Goal: Task Accomplishment & Management: Use online tool/utility

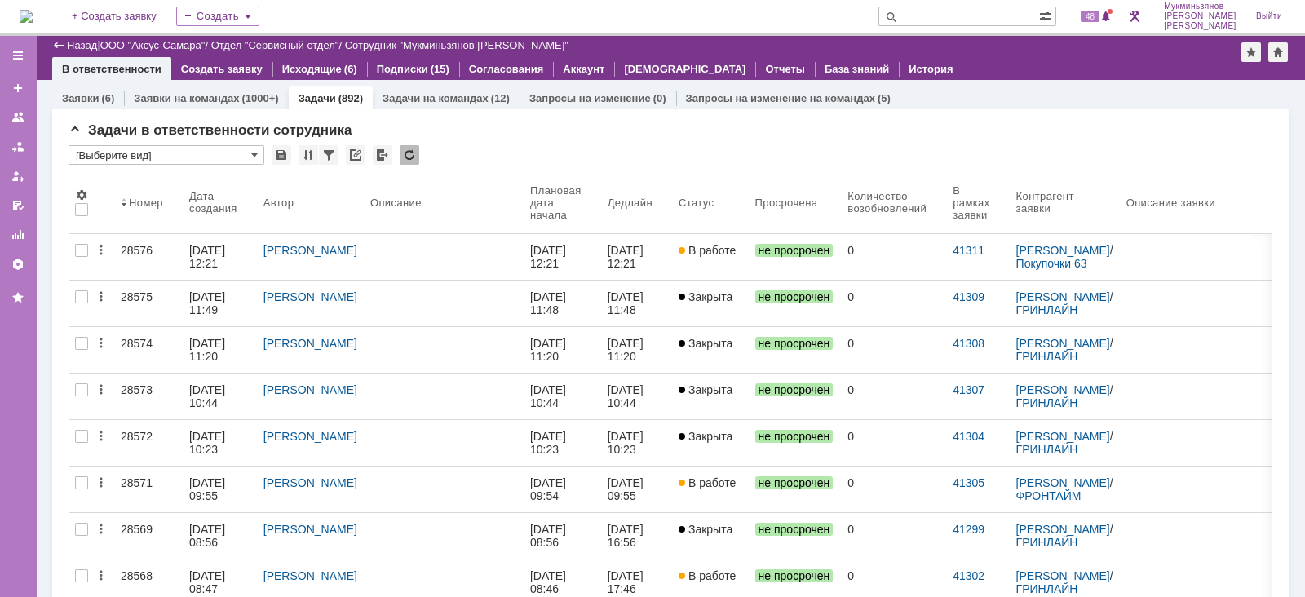
scroll to position [911, 0]
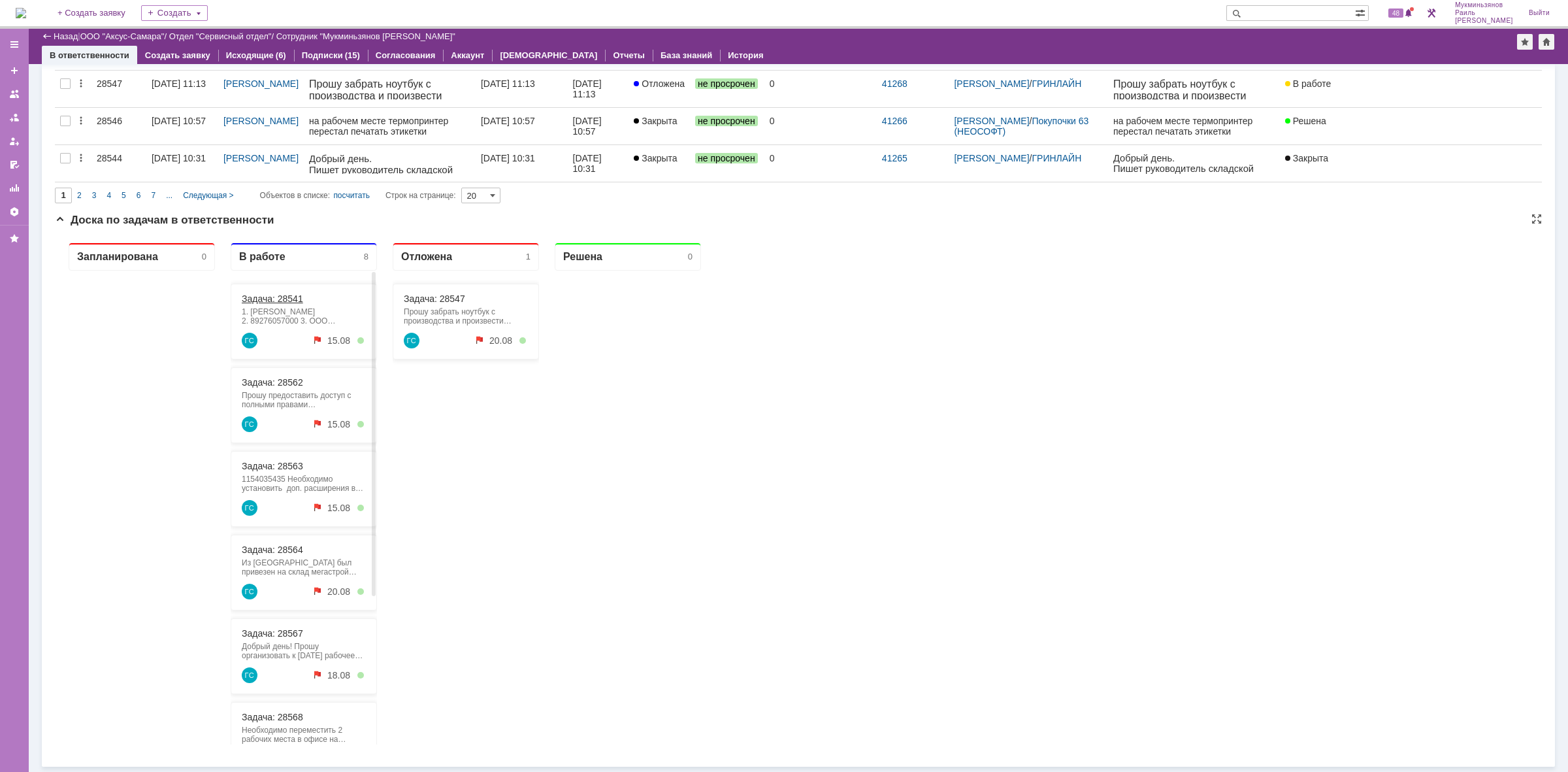
click at [295, 299] on link "Задача: 28541" at bounding box center [272, 298] width 62 height 10
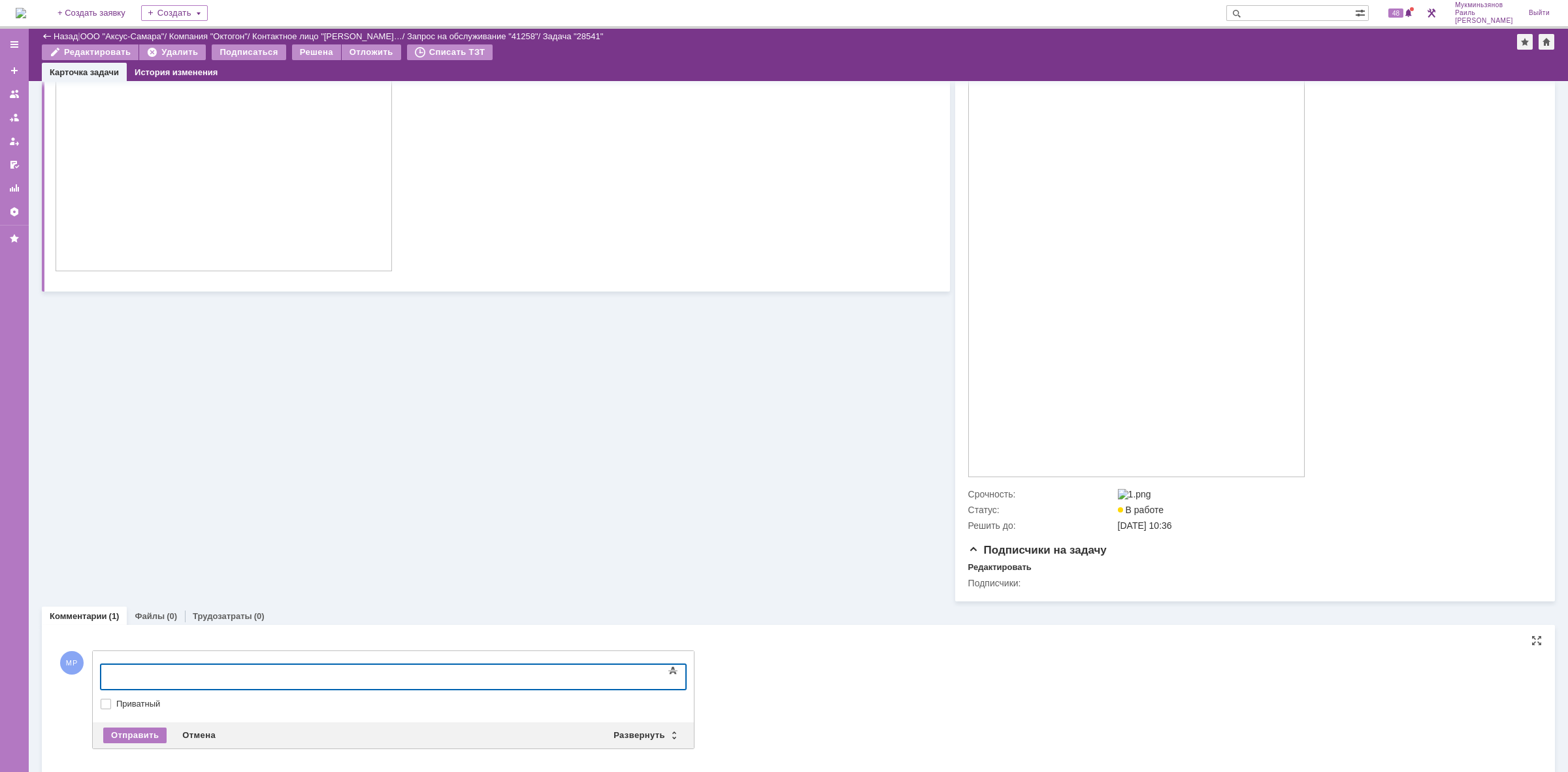
click at [163, 673] on div at bounding box center [208, 675] width 186 height 10
click at [122, 735] on div "Отправить" at bounding box center [135, 736] width 63 height 16
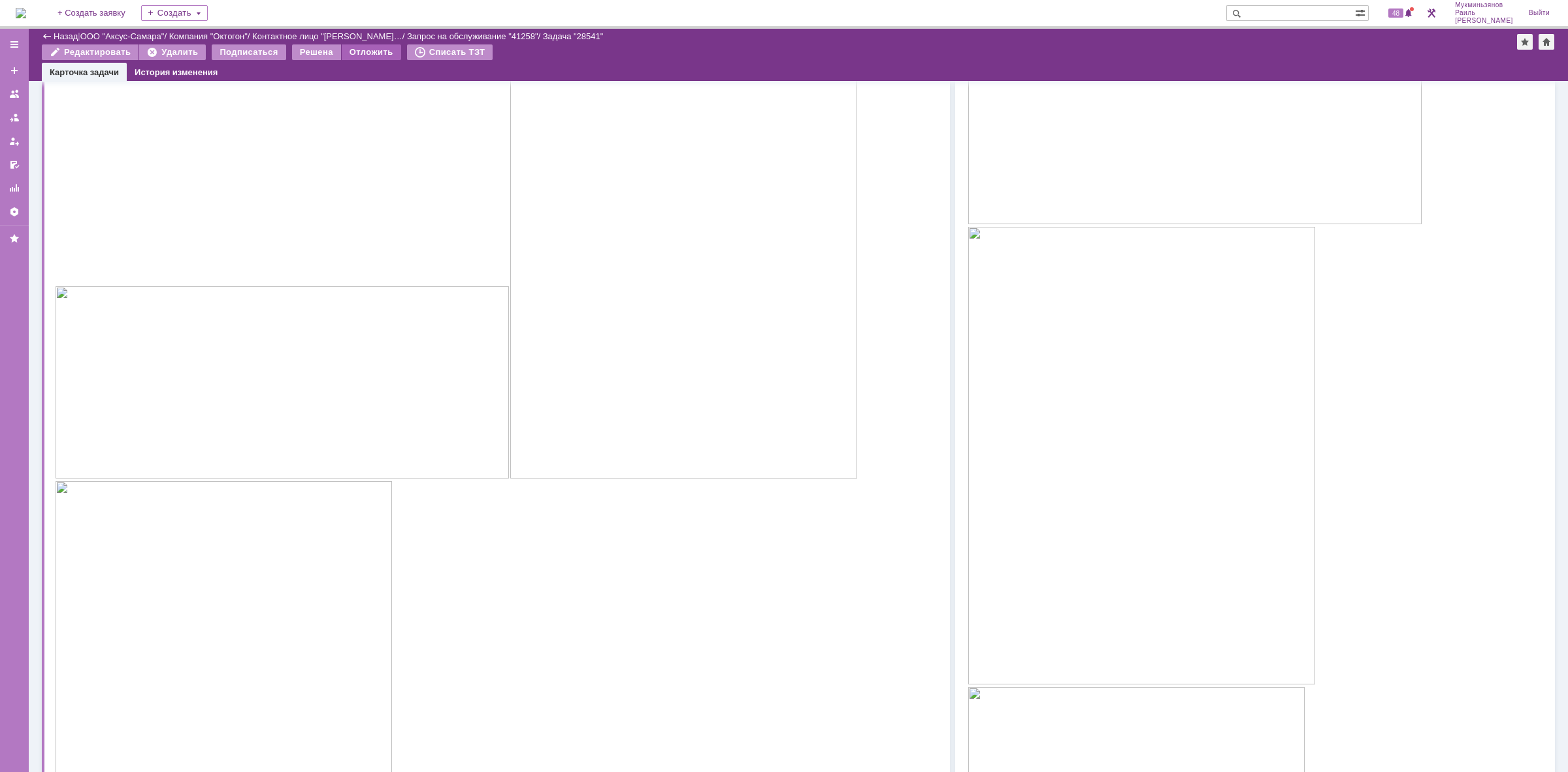
scroll to position [207, 0]
click at [302, 55] on div "Решена" at bounding box center [316, 52] width 49 height 16
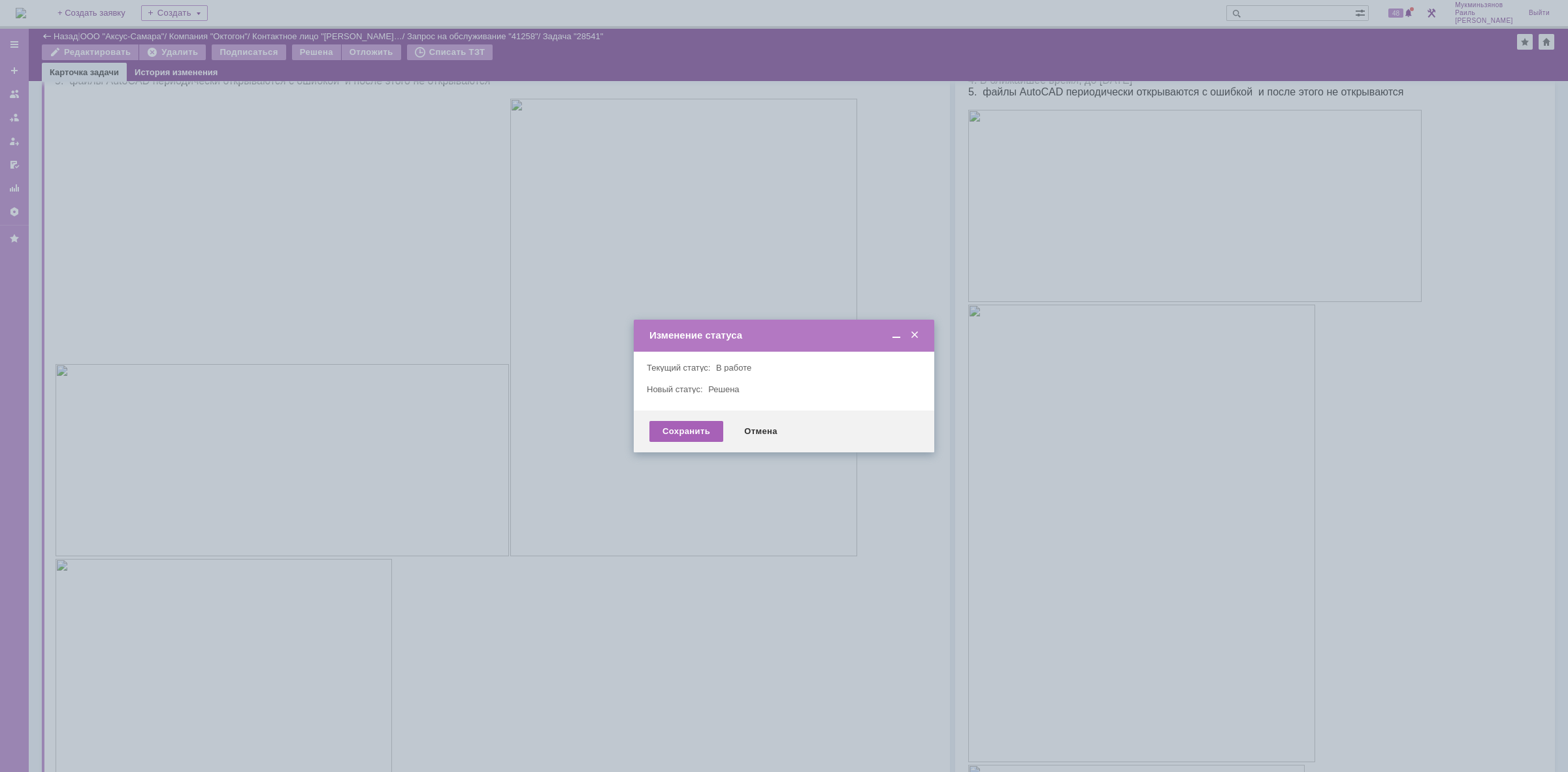
click at [690, 440] on div "Сохранить" at bounding box center [687, 431] width 74 height 21
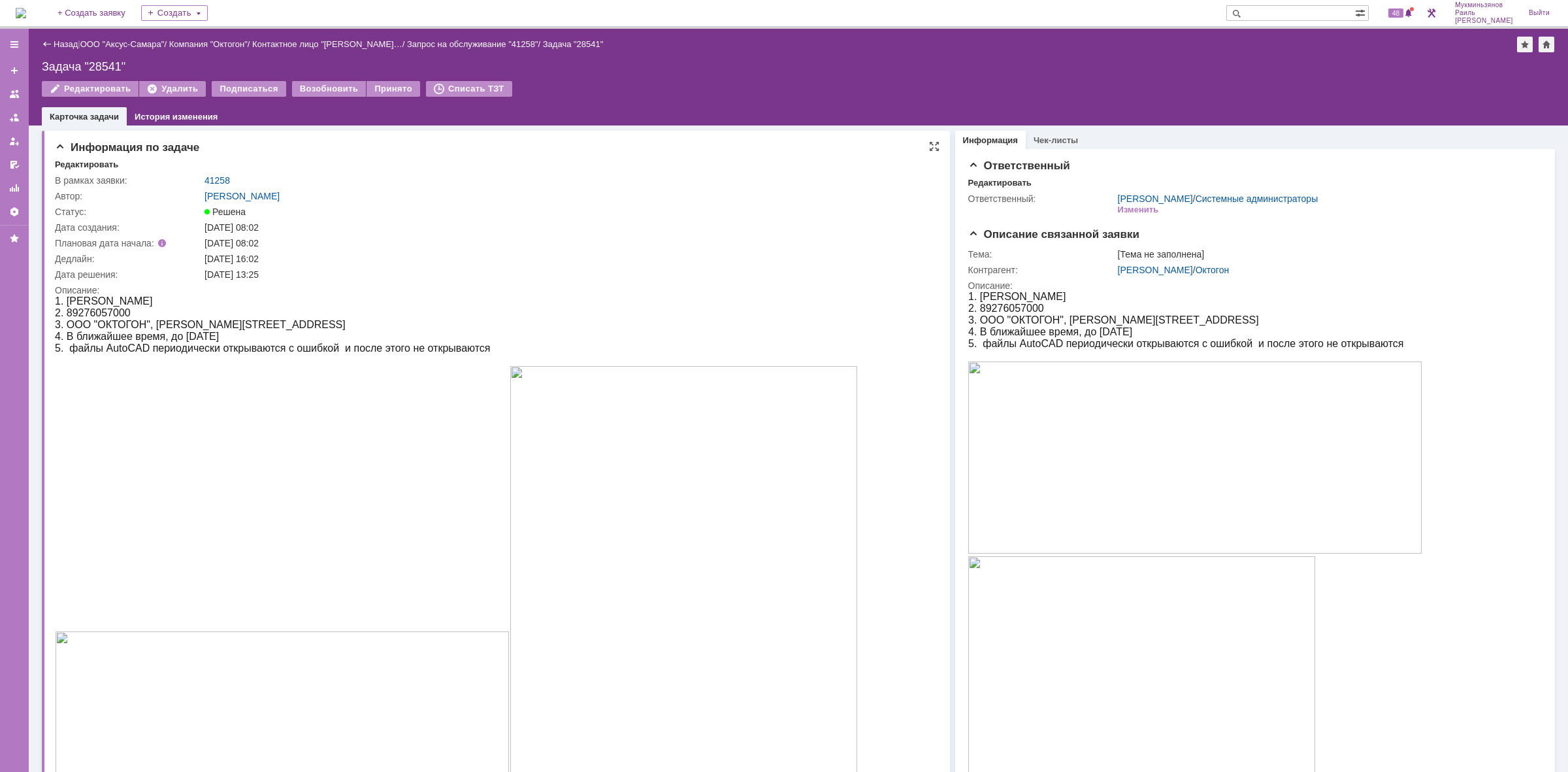
scroll to position [0, 0]
click at [37, 30] on div "Назад | ООО "Аксус-Самара" / Компания "Октогон" / Контактное лицо "[PERSON_NAME…" at bounding box center [798, 77] width 1539 height 97
click at [26, 12] on img at bounding box center [21, 13] width 10 height 10
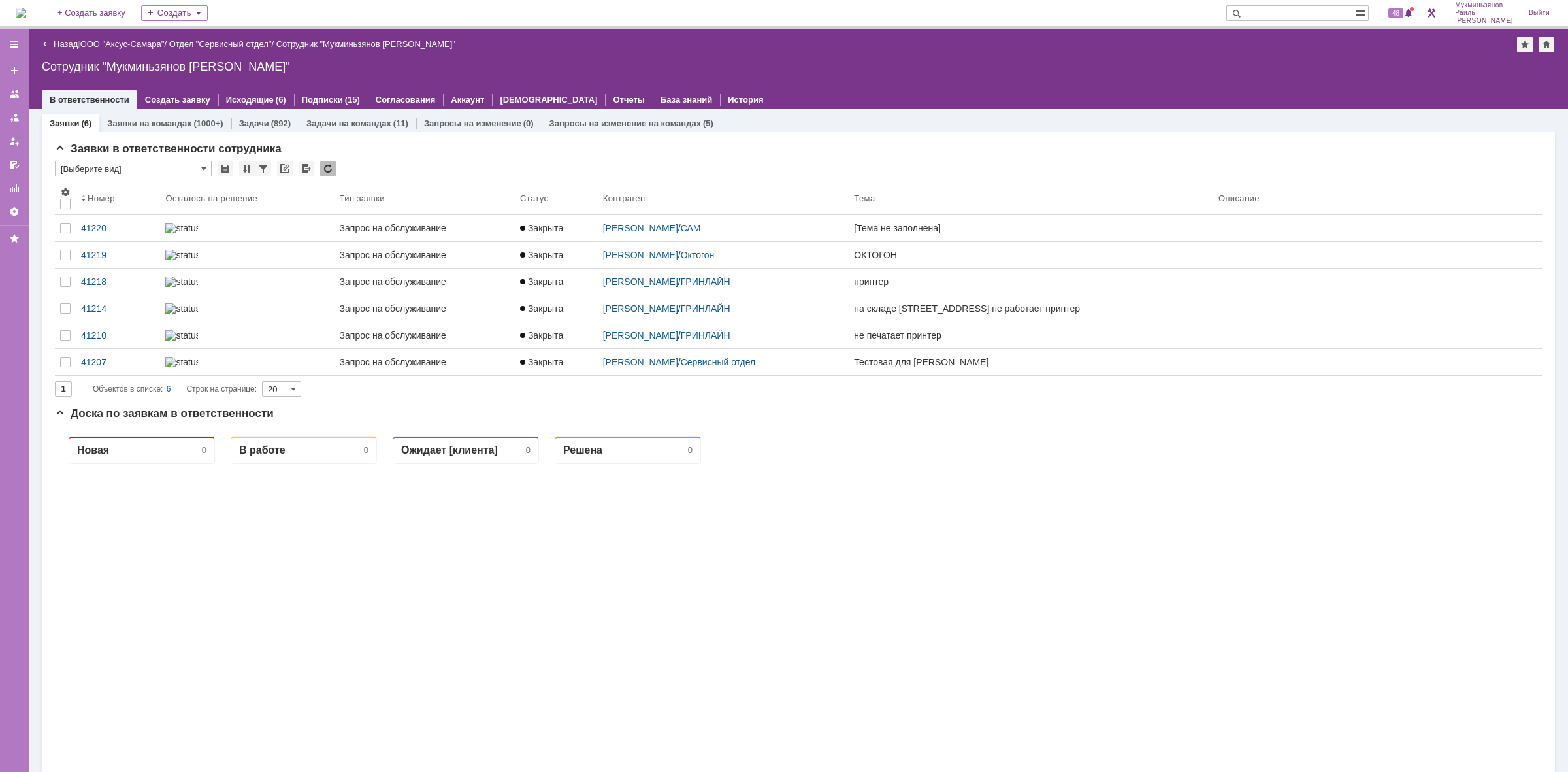
click at [266, 126] on div "Задачи (892)" at bounding box center [264, 123] width 51 height 9
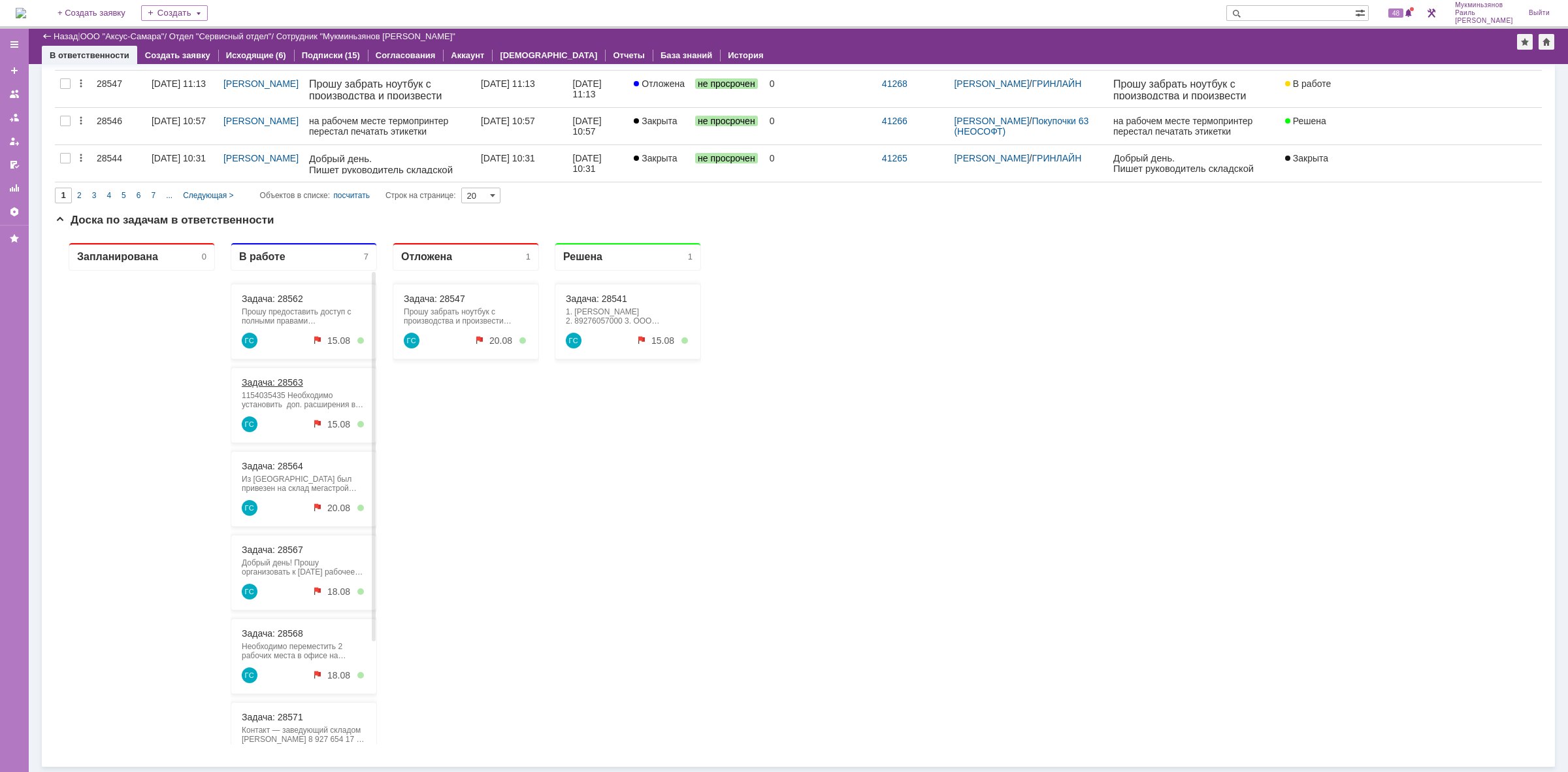
click at [285, 385] on link "Задача: 28563" at bounding box center [272, 382] width 62 height 10
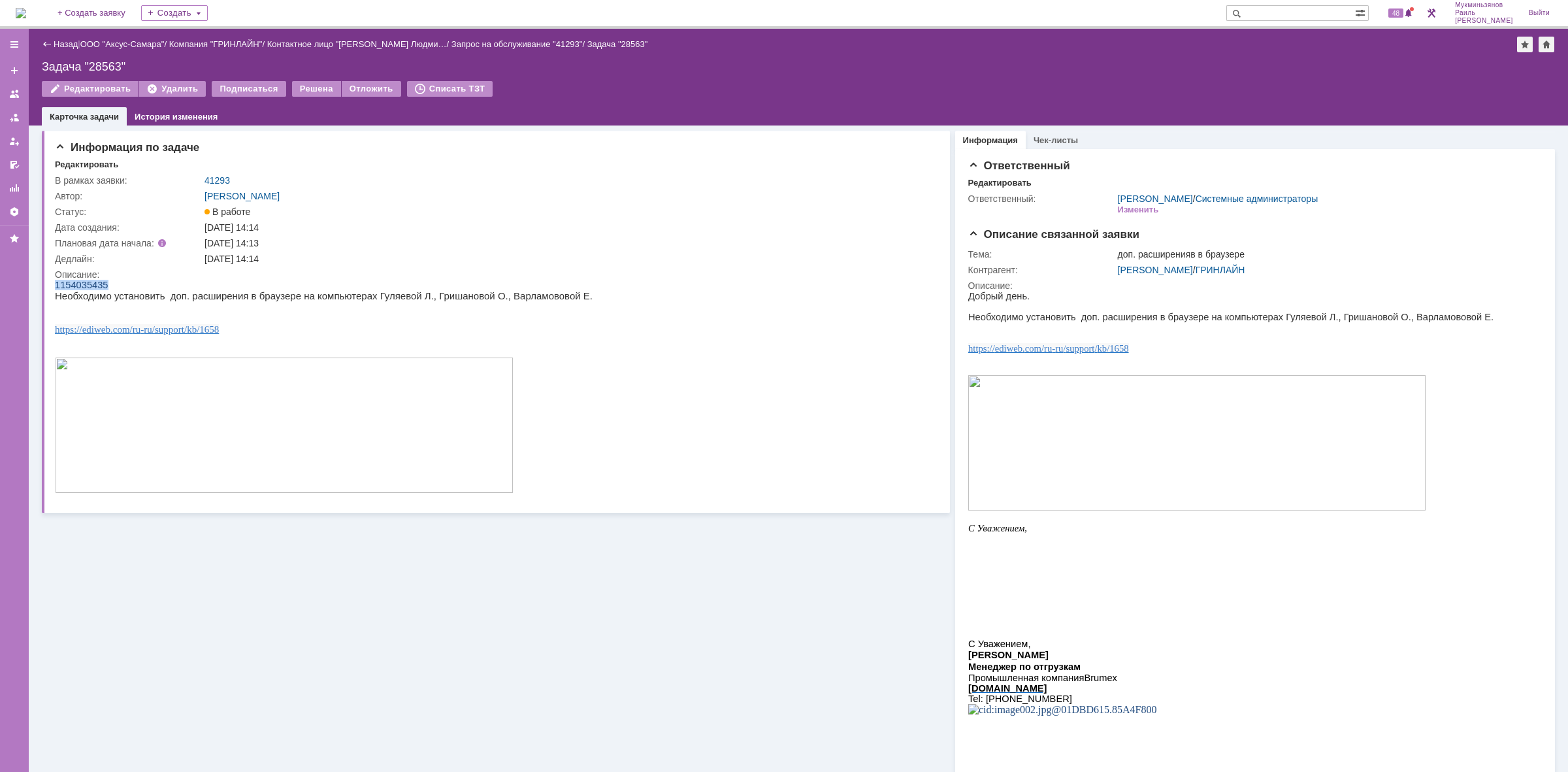
drag, startPoint x: 109, startPoint y: 288, endPoint x: 108, endPoint y: 616, distance: 328.0
click at [54, 289] on html "1154035435 Необходимо установить доп. расширения в браузере на компьютерах Гуля…" at bounding box center [492, 387] width 875 height 215
copy span "1154035435"
drag, startPoint x: 200, startPoint y: 329, endPoint x: 242, endPoint y: 313, distance: 44.9
click at [242, 313] on p at bounding box center [323, 318] width 538 height 11
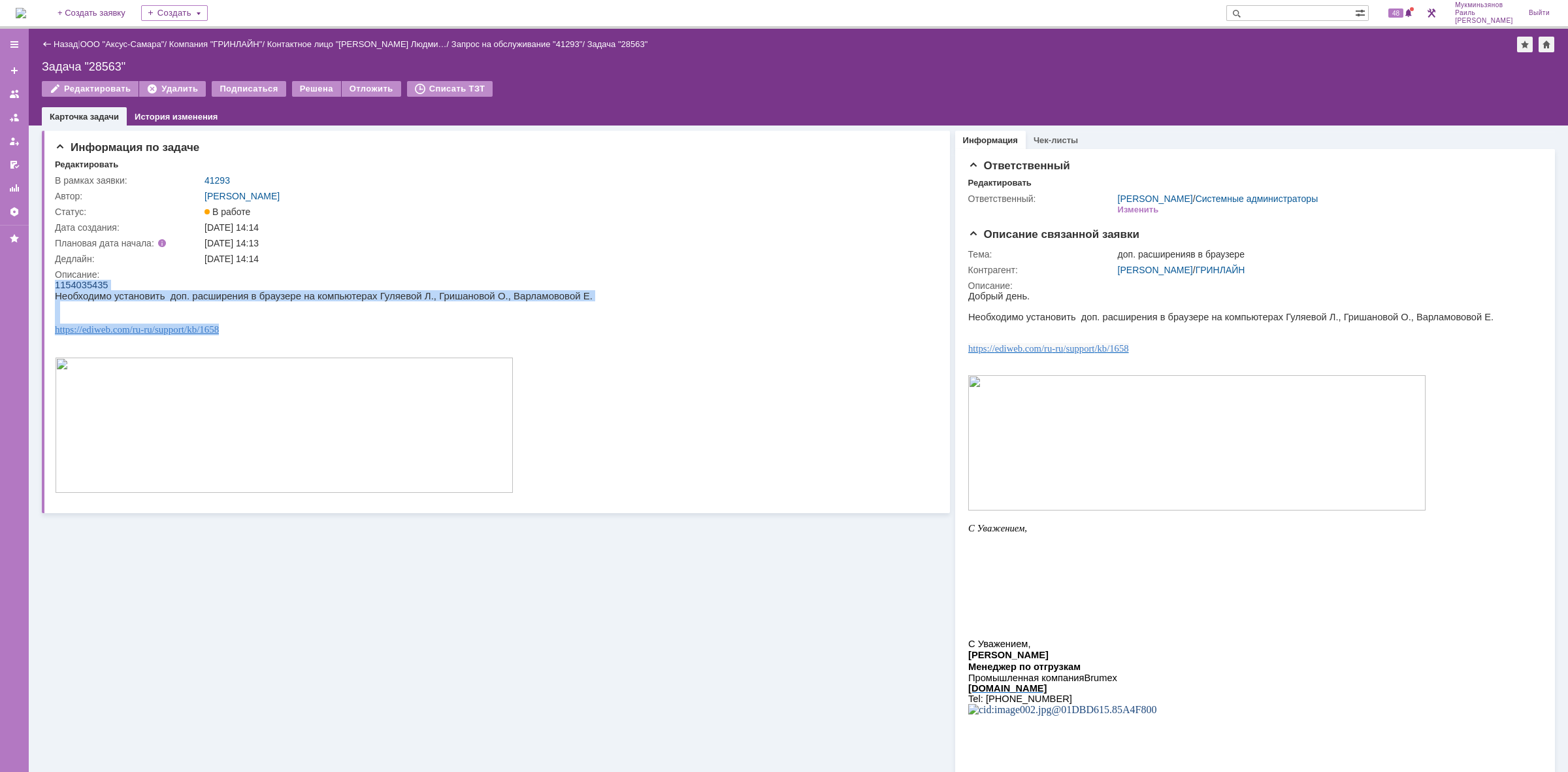
drag, startPoint x: 200, startPoint y: 333, endPoint x: 53, endPoint y: 335, distance: 147.0
click at [54, 335] on html "1154035435 Необходимо установить доп. расширения в браузере на компьютерах Гуля…" at bounding box center [492, 387] width 875 height 215
copy body "1154035435 Необходимо установить доп. расширения в браузере на компьютерах Гуля…"
click at [249, 317] on p at bounding box center [323, 318] width 538 height 11
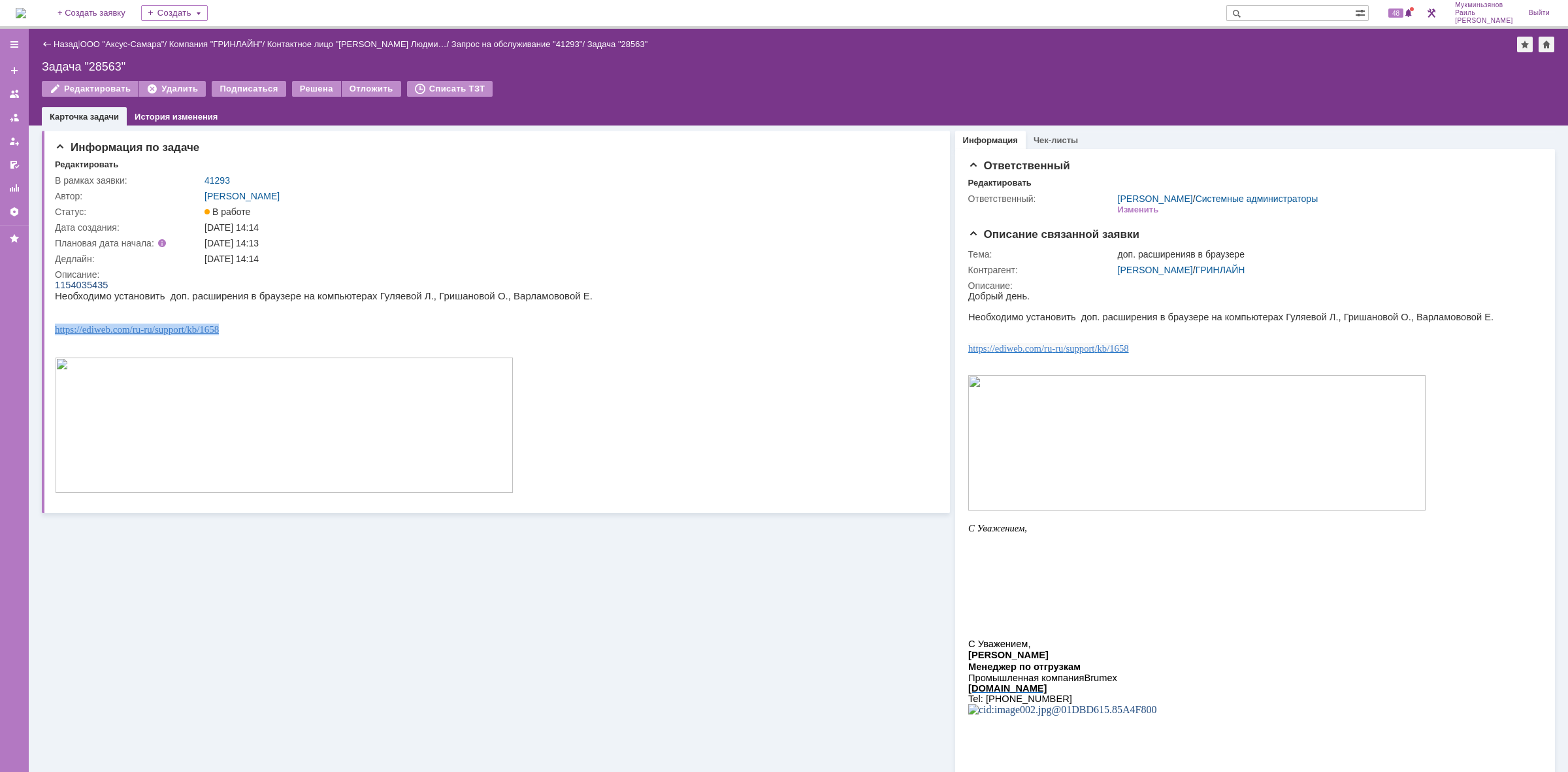
drag, startPoint x: 243, startPoint y: 331, endPoint x: 56, endPoint y: 335, distance: 187.0
click at [56, 335] on p "https :// ediweb . com / ru - ru / support / kb /1658" at bounding box center [323, 329] width 538 height 12
copy link "https :// ediweb . com / ru - ru / support / kb /1658"
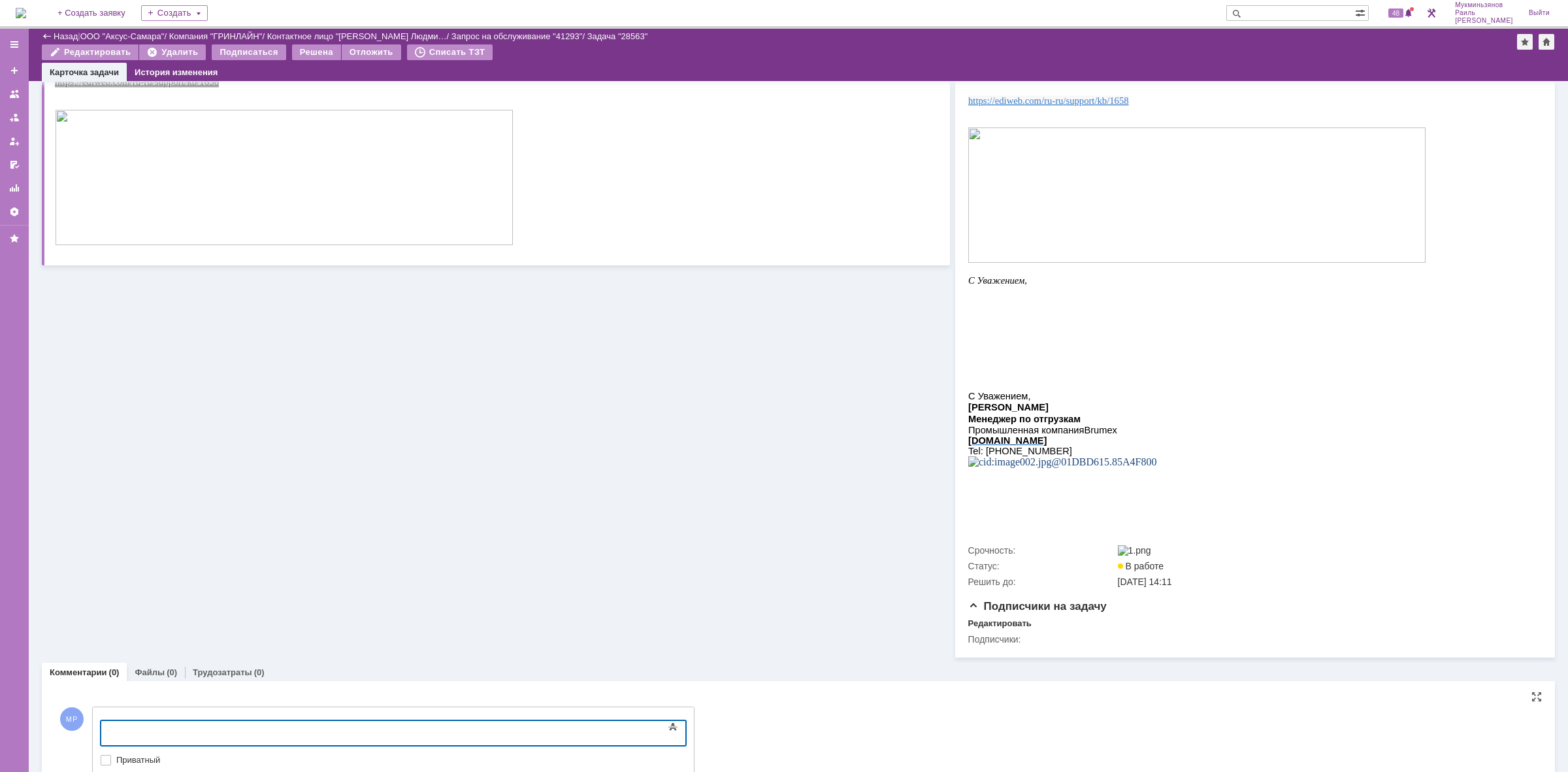
click at [229, 726] on div at bounding box center [208, 731] width 186 height 10
drag, startPoint x: 139, startPoint y: 731, endPoint x: 7, endPoint y: 734, distance: 132.0
click at [109, 734] on html "Установили плагин на 2 пк, на одном уже было все установлено" at bounding box center [207, 736] width 196 height 31
copy div "Установили плагин на 2 пк, на одном уже было все установлено"
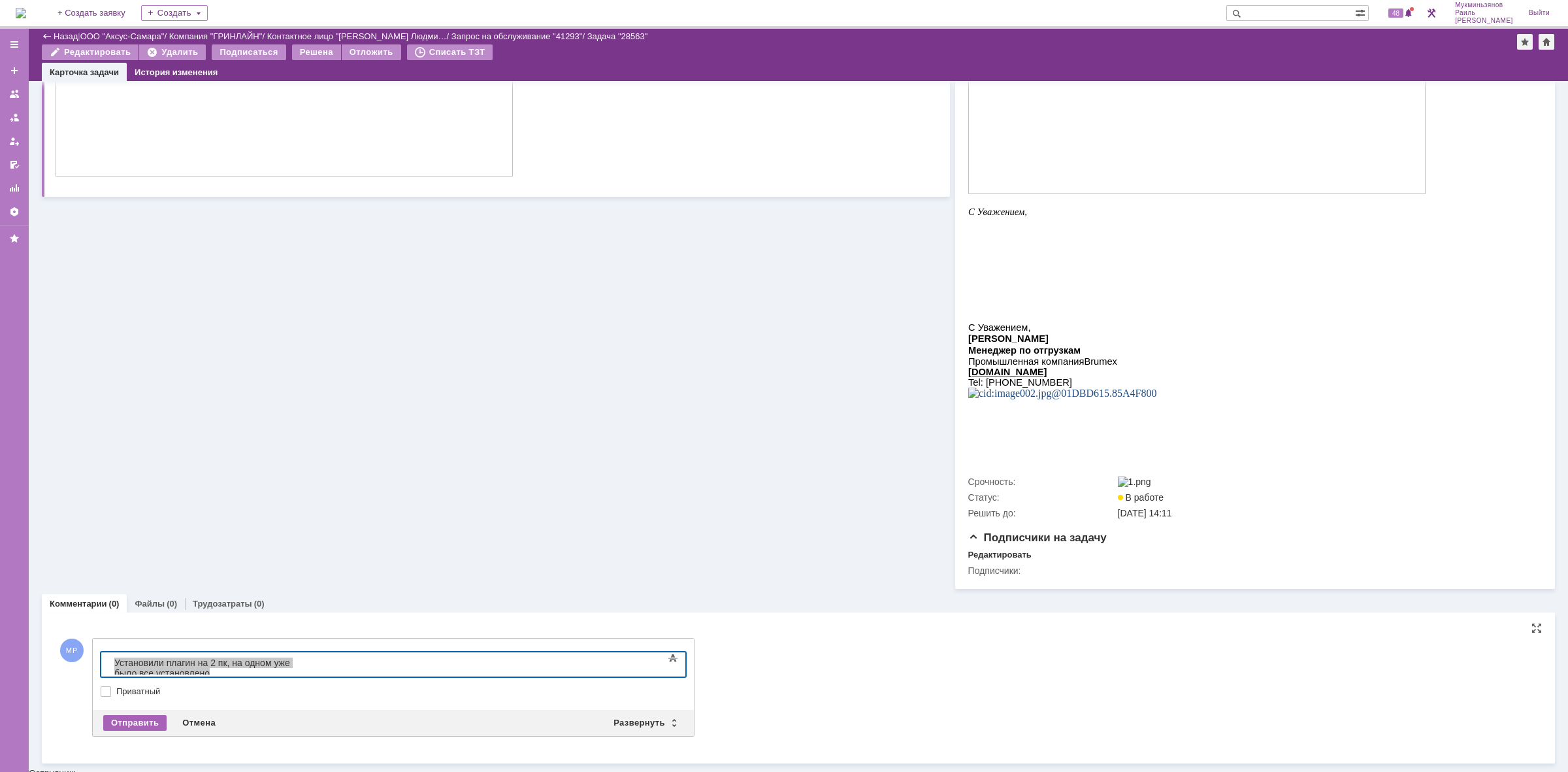
click at [148, 730] on div "Отправить" at bounding box center [135, 723] width 63 height 16
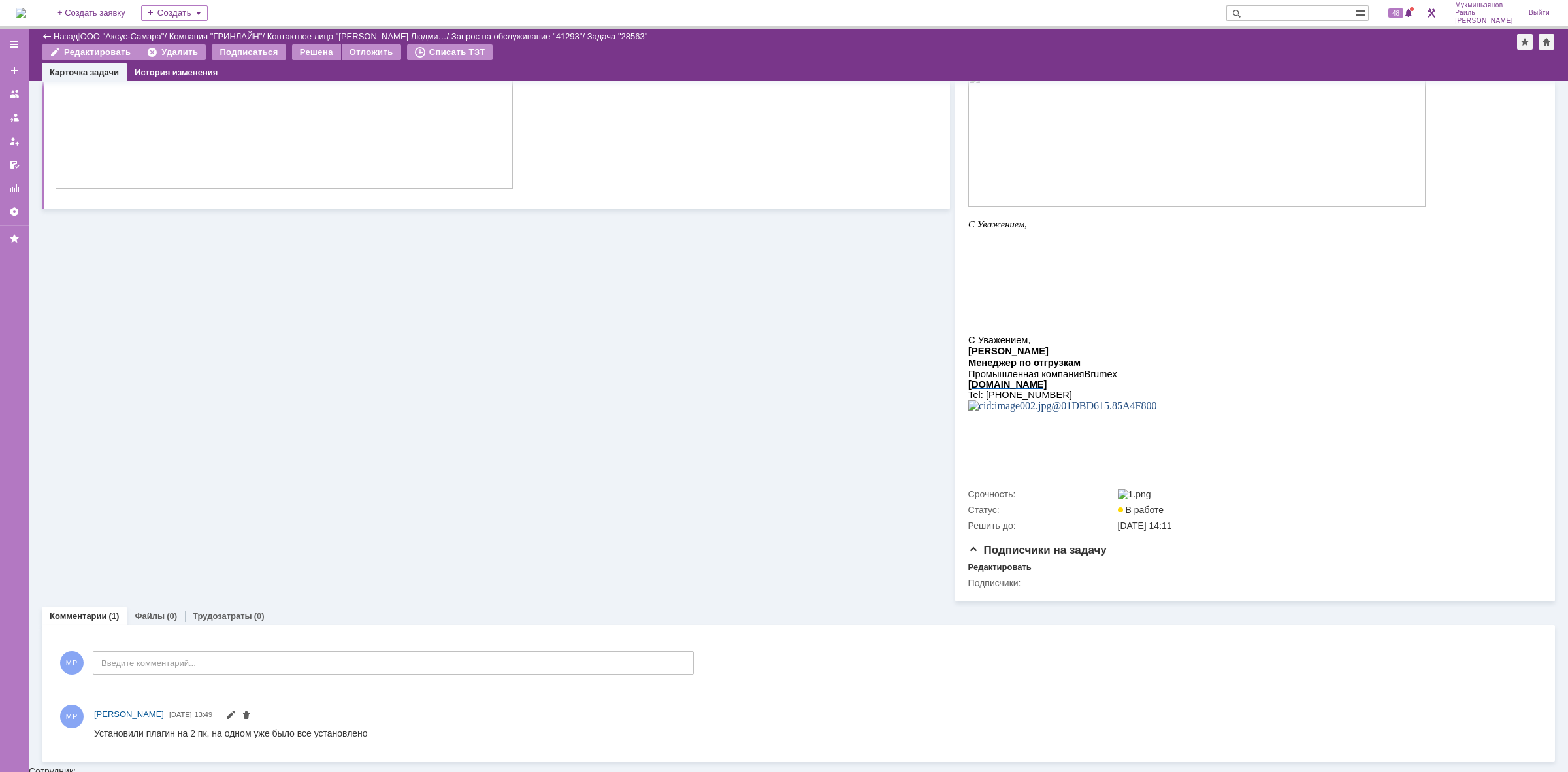
click at [236, 621] on link "Трудозатраты" at bounding box center [223, 616] width 59 height 10
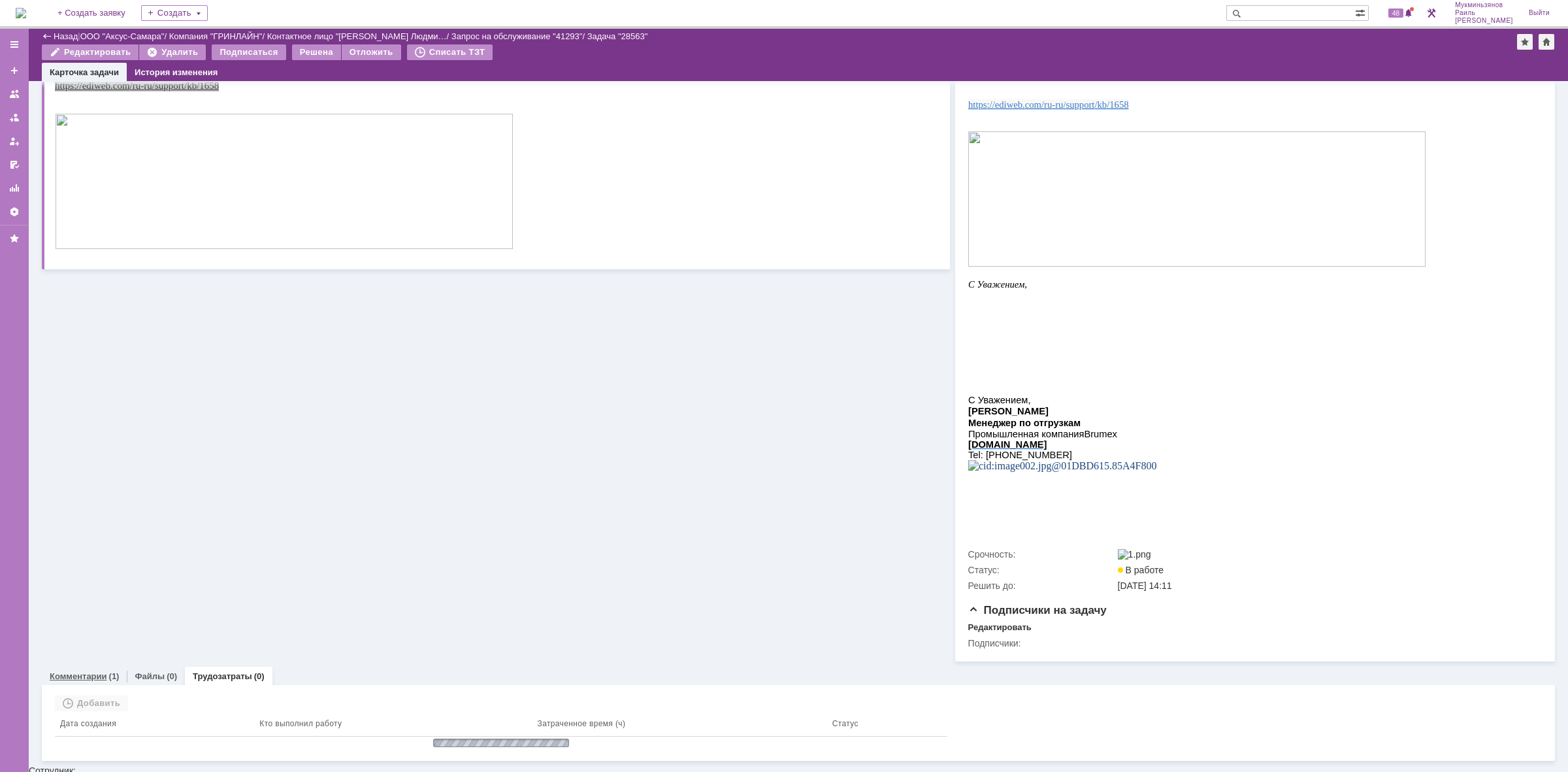
scroll to position [184, 0]
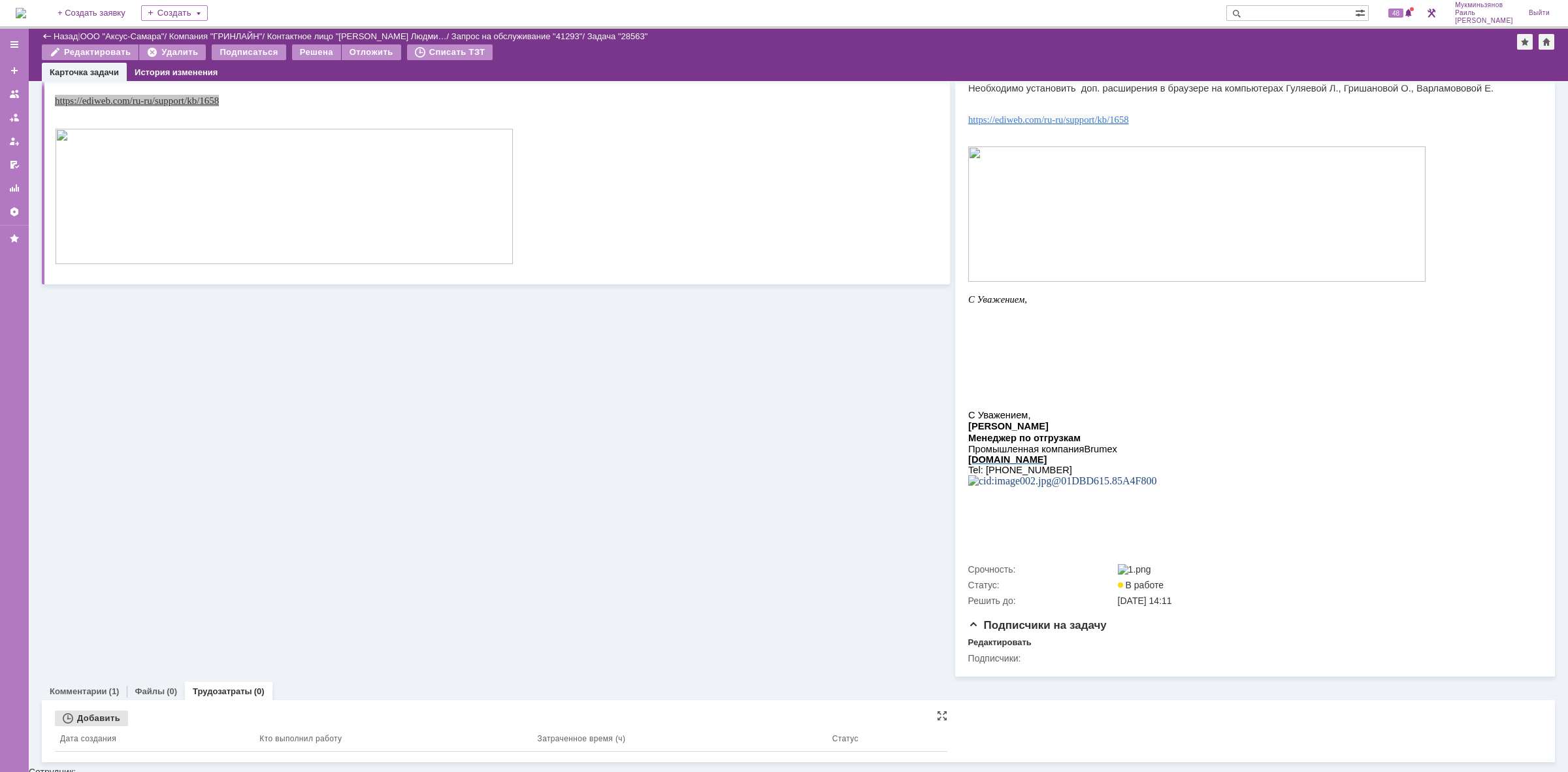
click at [108, 721] on div "Добавить" at bounding box center [91, 718] width 73 height 16
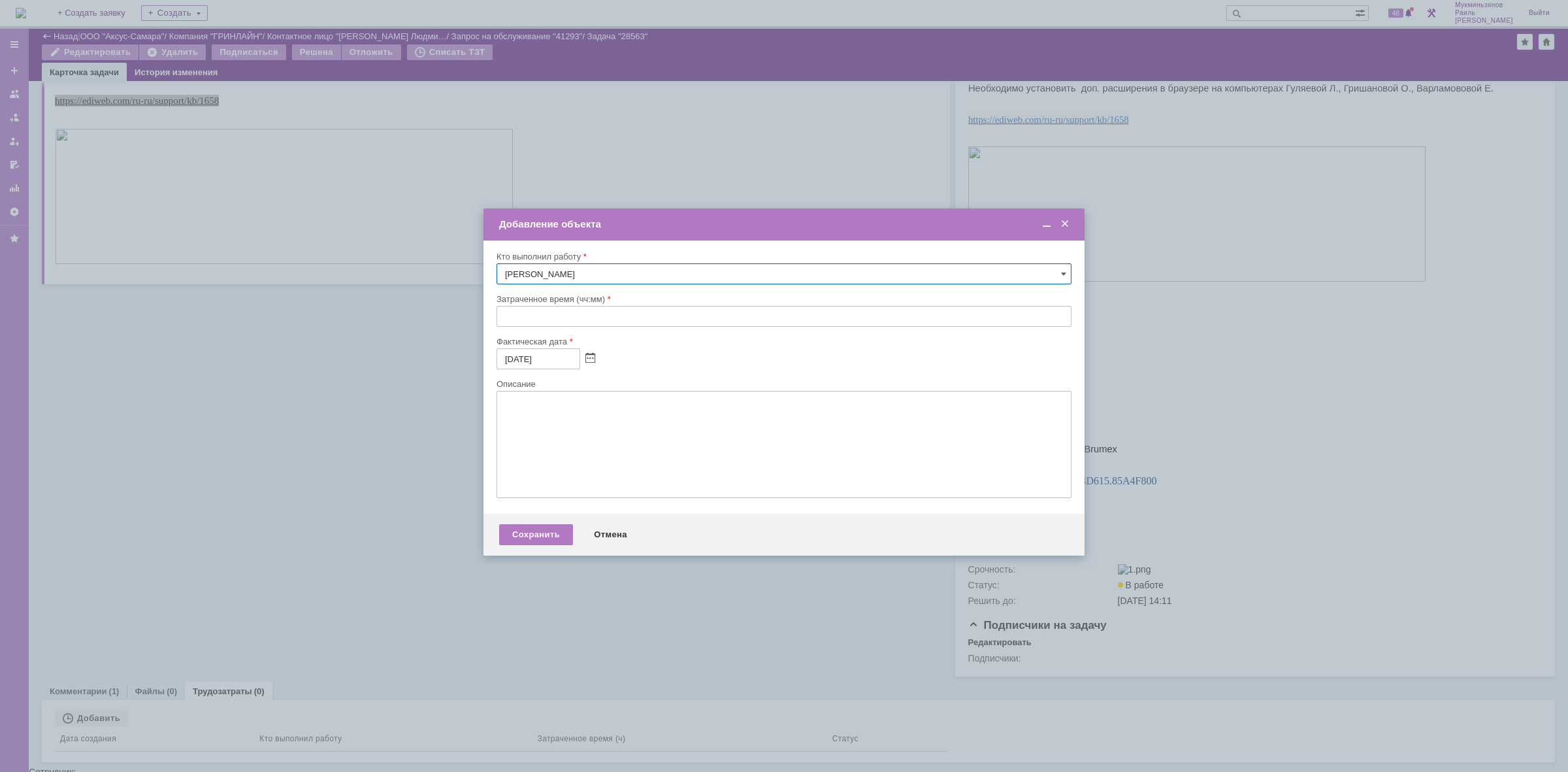
click at [558, 325] on input "text" at bounding box center [784, 317] width 575 height 21
type input "00:30"
click at [554, 453] on textarea at bounding box center [784, 445] width 575 height 107
paste textarea "Установили плагин на 2 пк, на одном уже было все установлено"
type textarea "Установили плагин на 2 пк, на одном уже было все установлено"
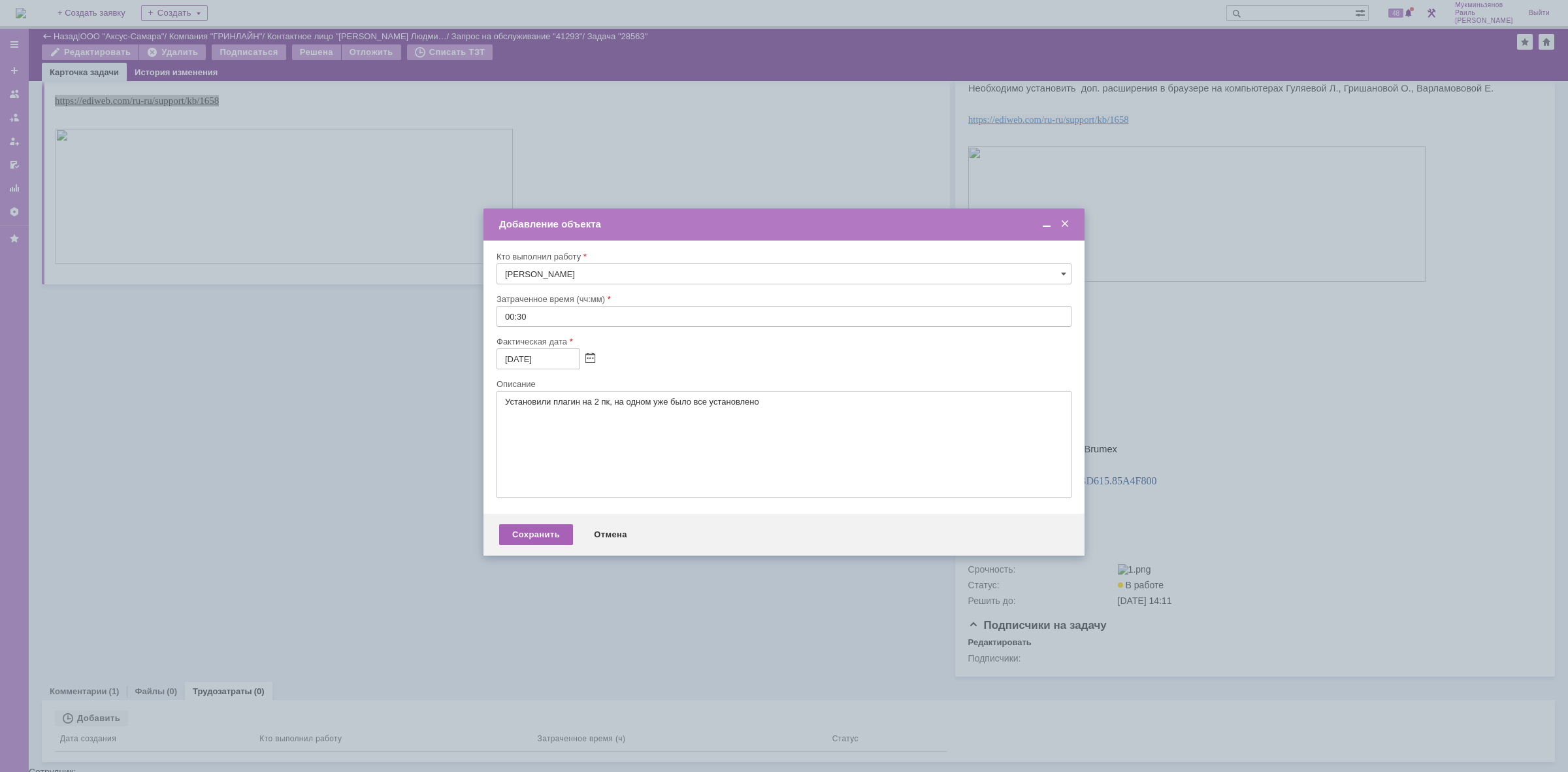
click at [534, 538] on div "Сохранить" at bounding box center [536, 535] width 74 height 21
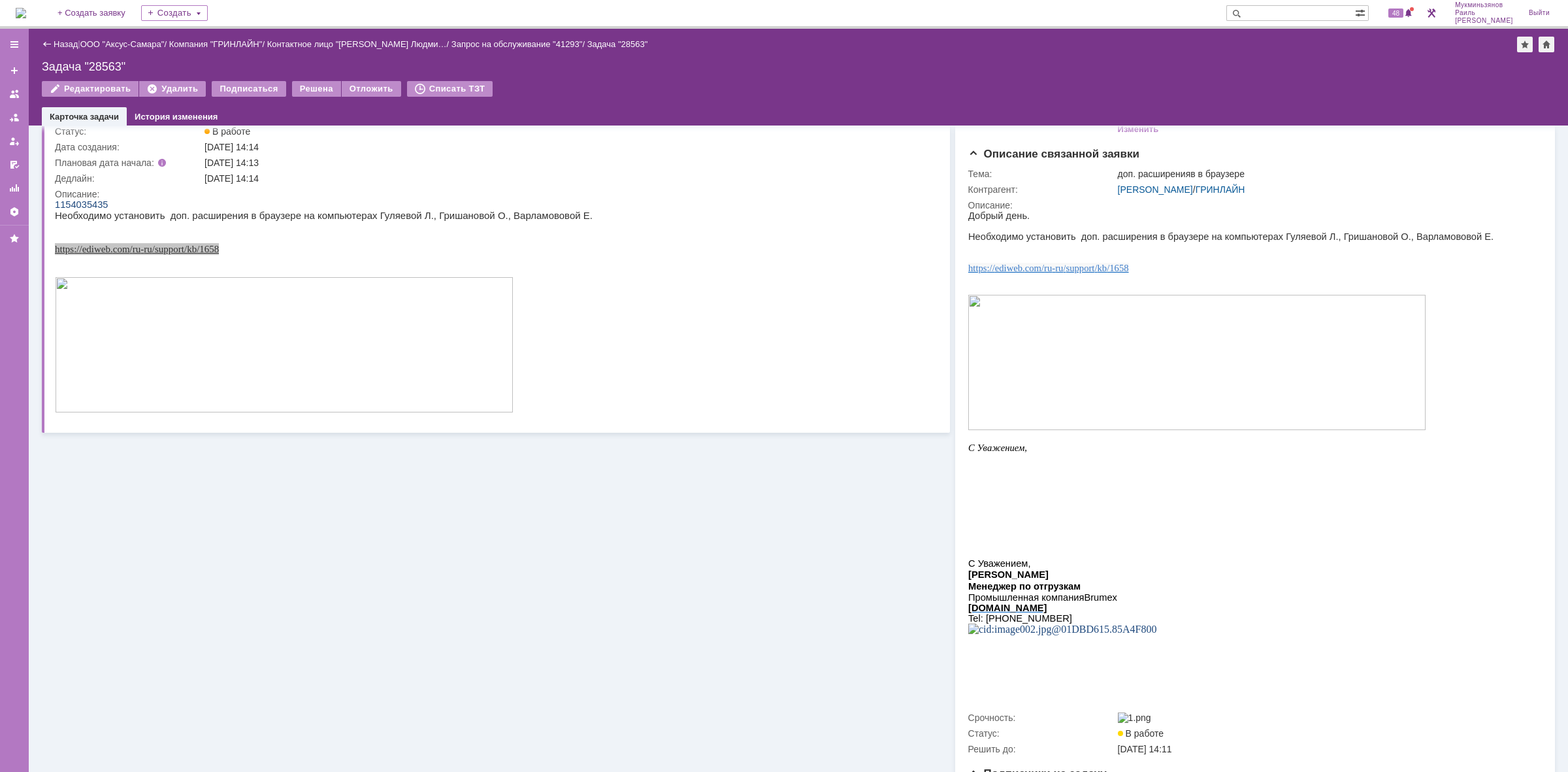
scroll to position [0, 0]
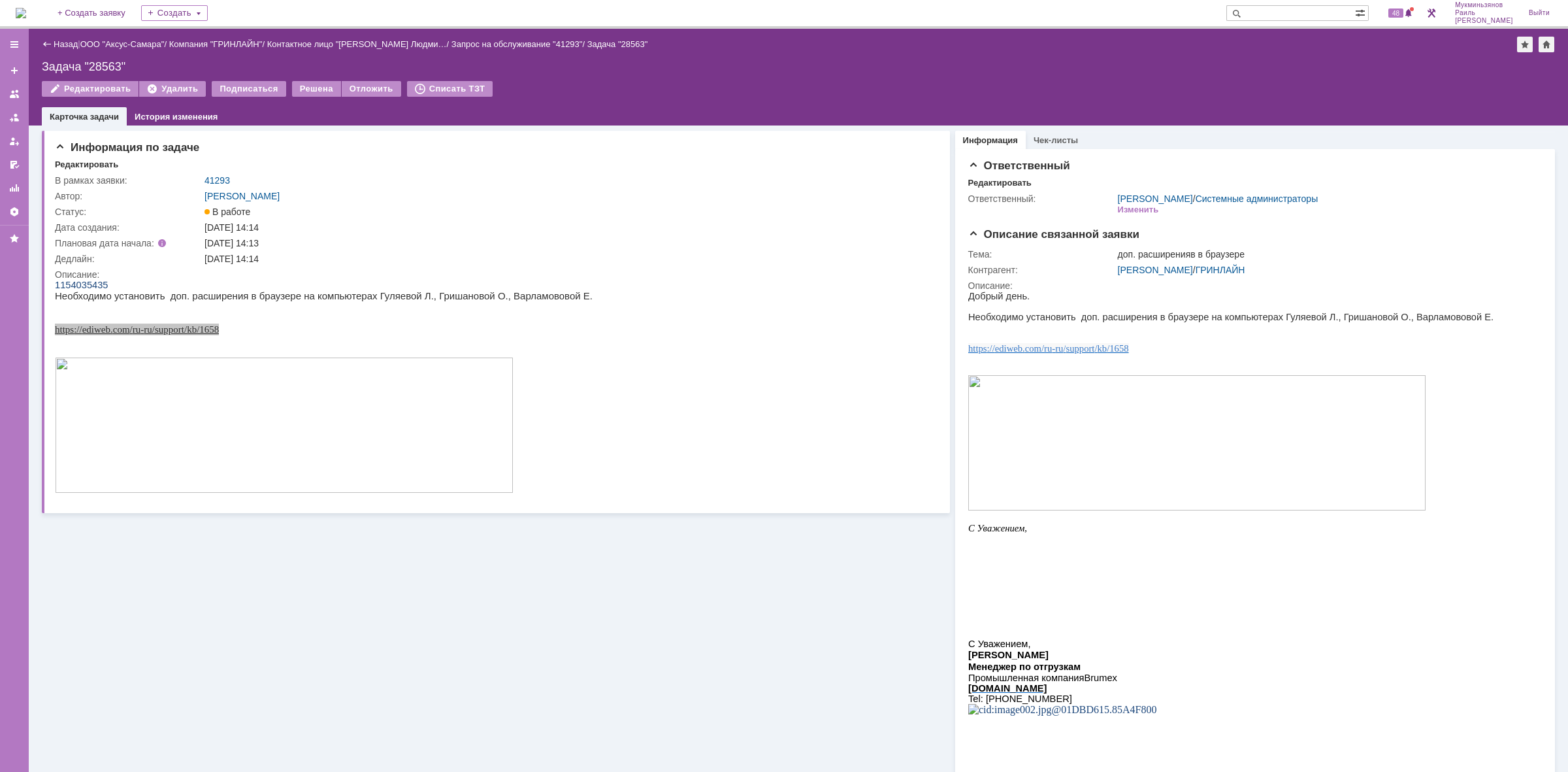
click at [316, 79] on div "Назад | ООО "Аксус-Самара" / Компания "ГРИНЛАЙН" / Контактное лицо "[PERSON_NAM…" at bounding box center [798, 77] width 1539 height 97
click at [319, 91] on div "Решена" at bounding box center [316, 89] width 49 height 16
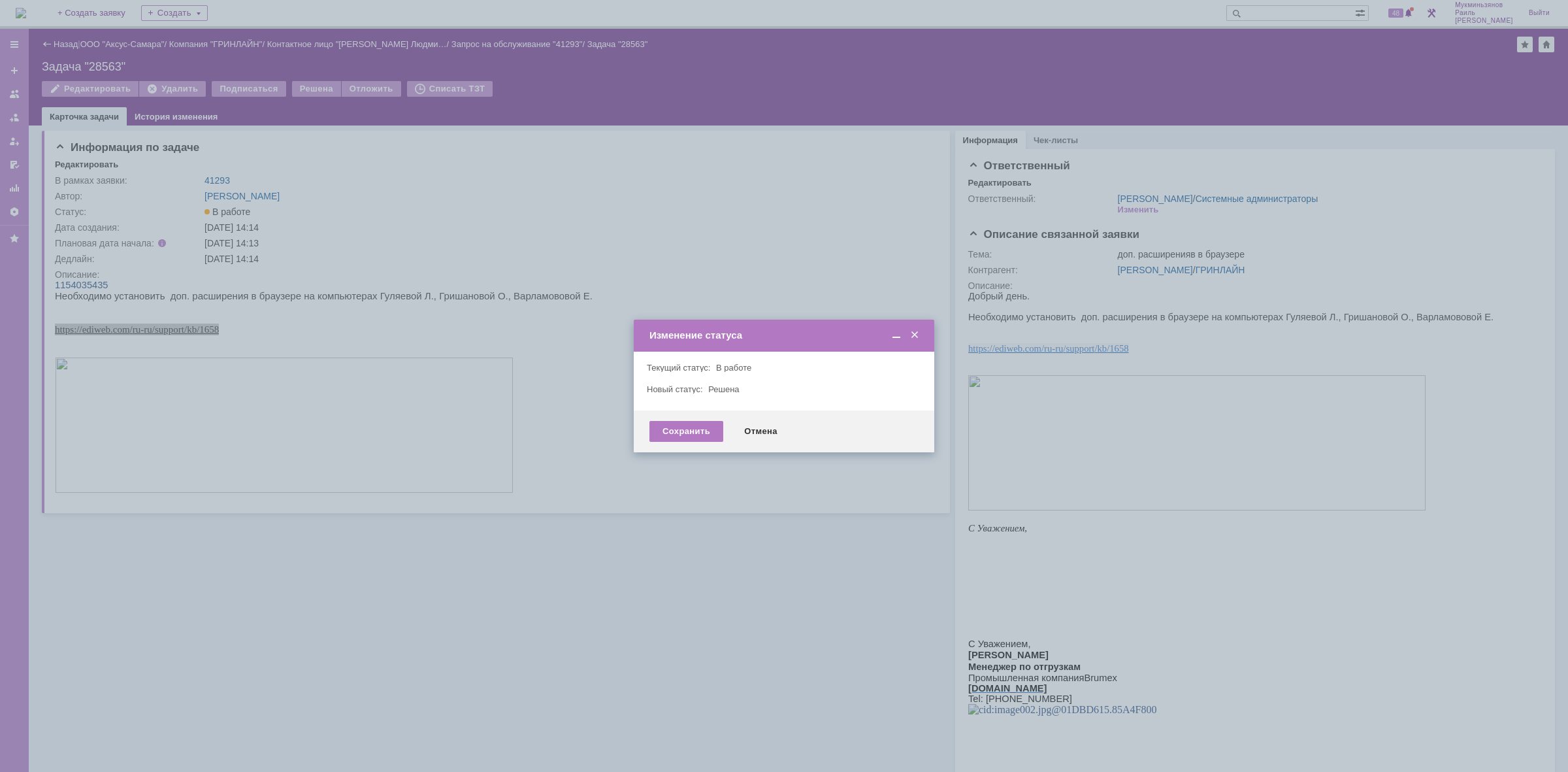
click at [689, 417] on div "Сохранить Отмена" at bounding box center [784, 431] width 300 height 42
click at [691, 422] on div "Сохранить" at bounding box center [687, 431] width 74 height 21
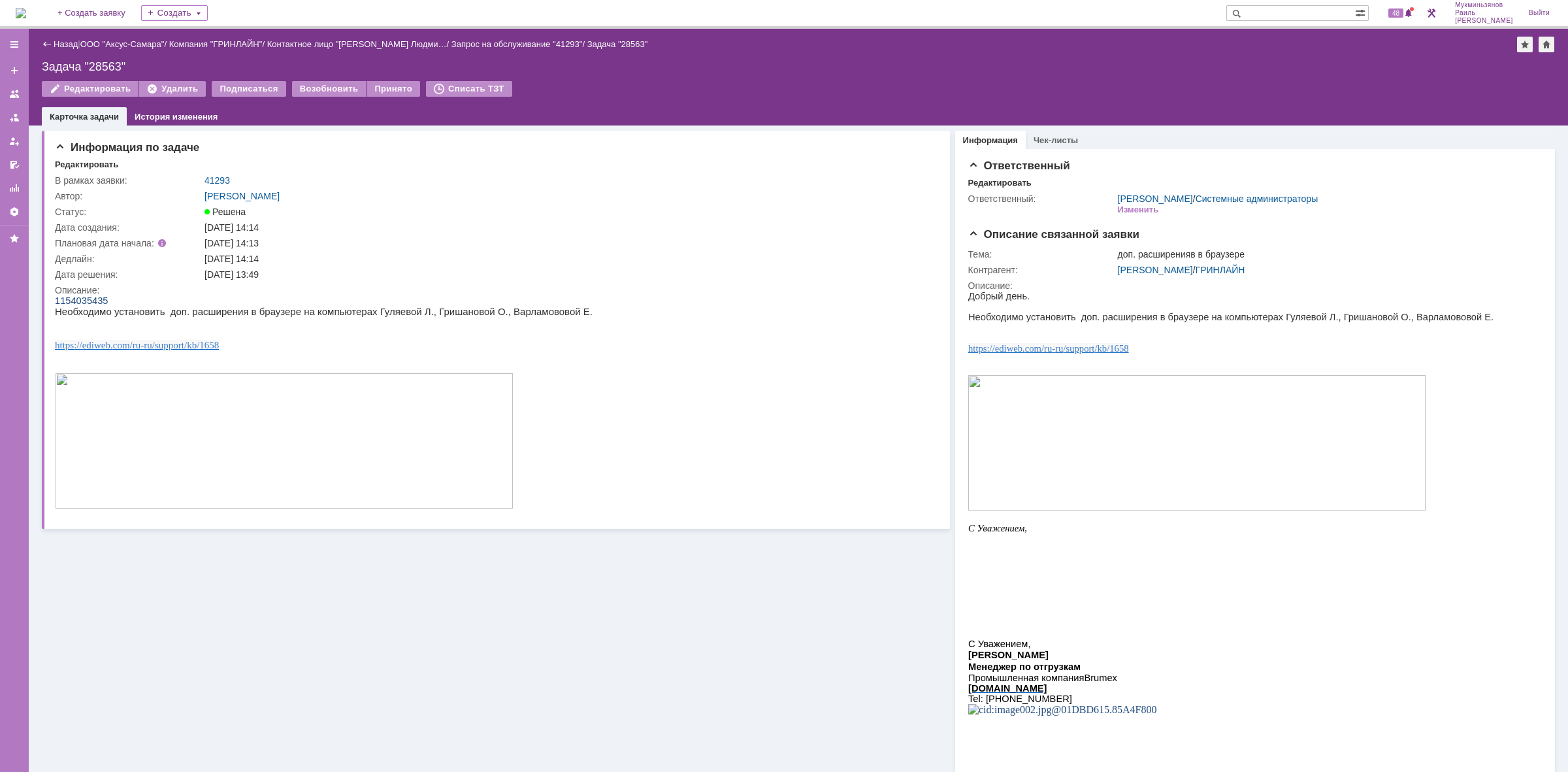
click at [26, 13] on img at bounding box center [21, 13] width 10 height 10
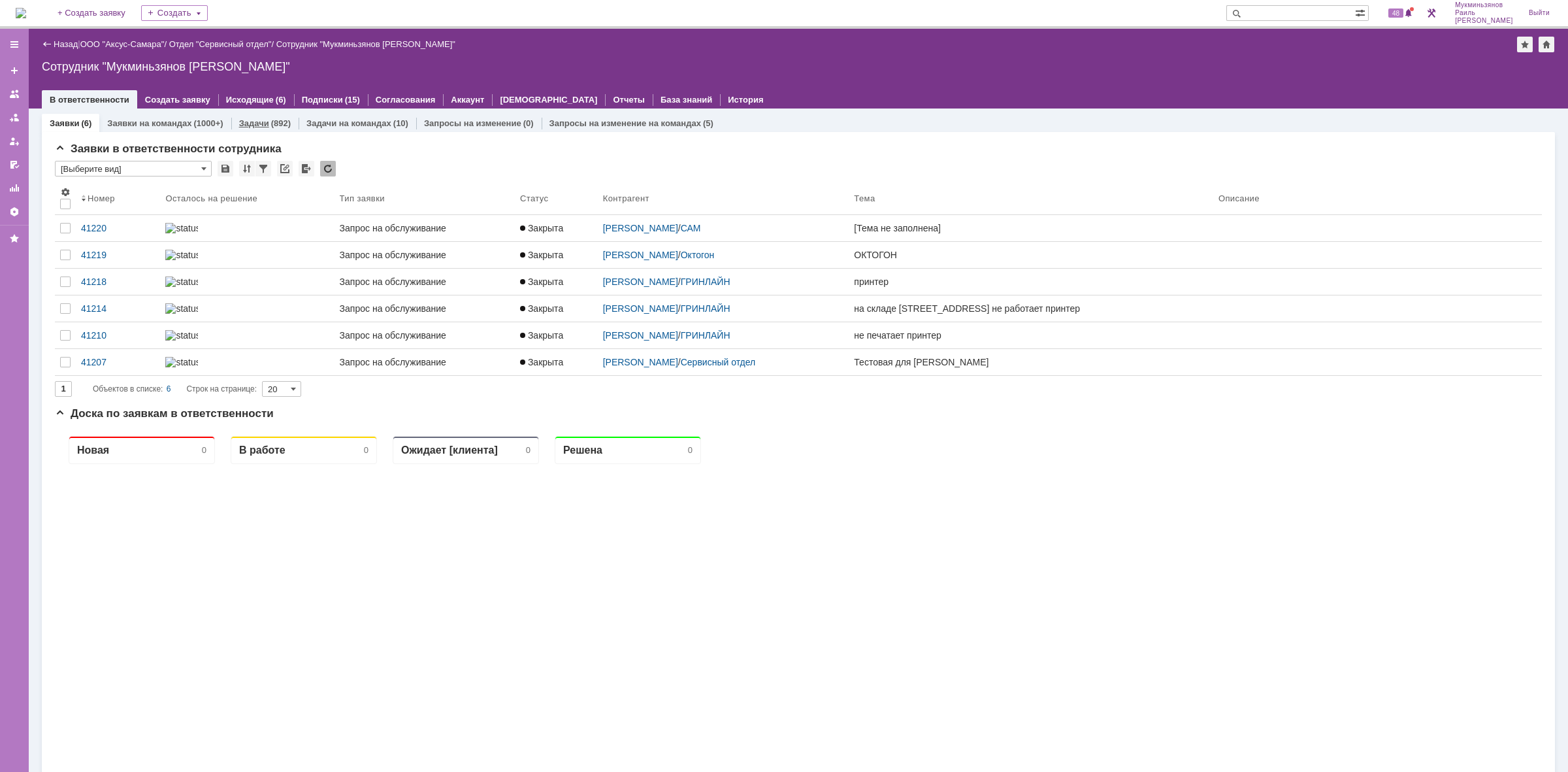
click at [275, 122] on div "(892)" at bounding box center [280, 123] width 19 height 10
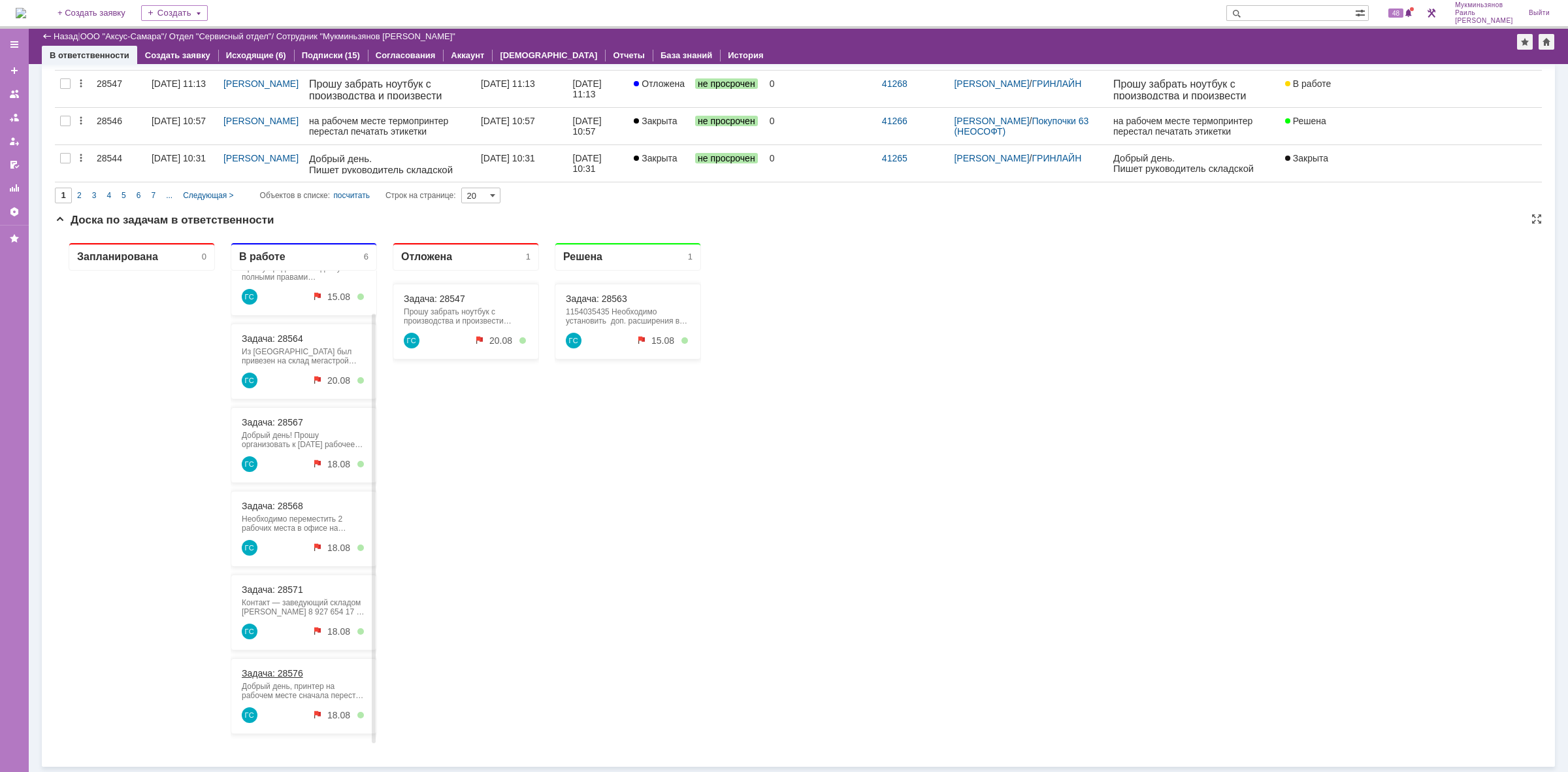
click at [299, 672] on link "Задача: 28576" at bounding box center [272, 673] width 62 height 10
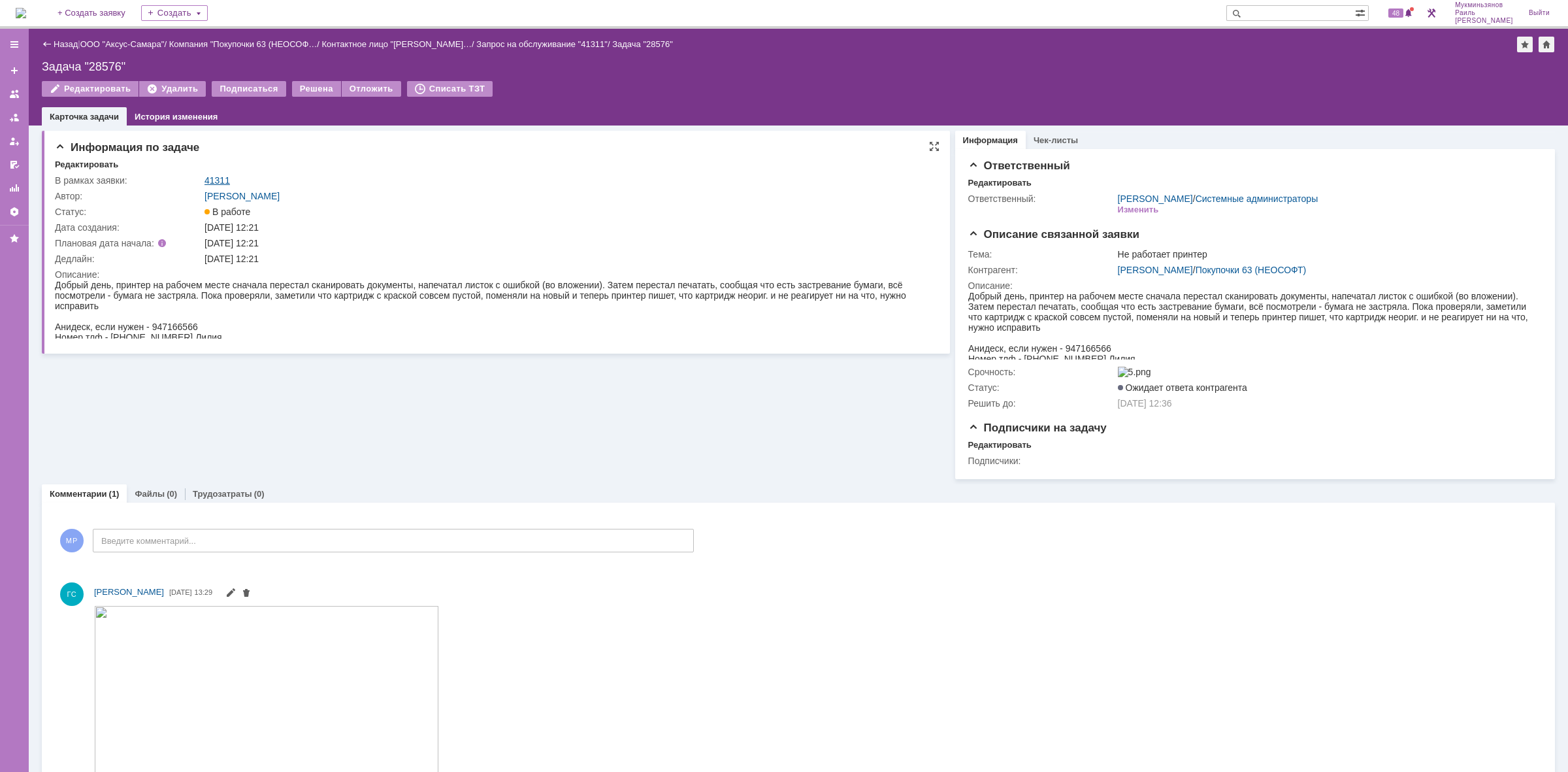
click at [209, 179] on link "41311" at bounding box center [217, 180] width 26 height 10
click at [26, 16] on img at bounding box center [21, 13] width 10 height 10
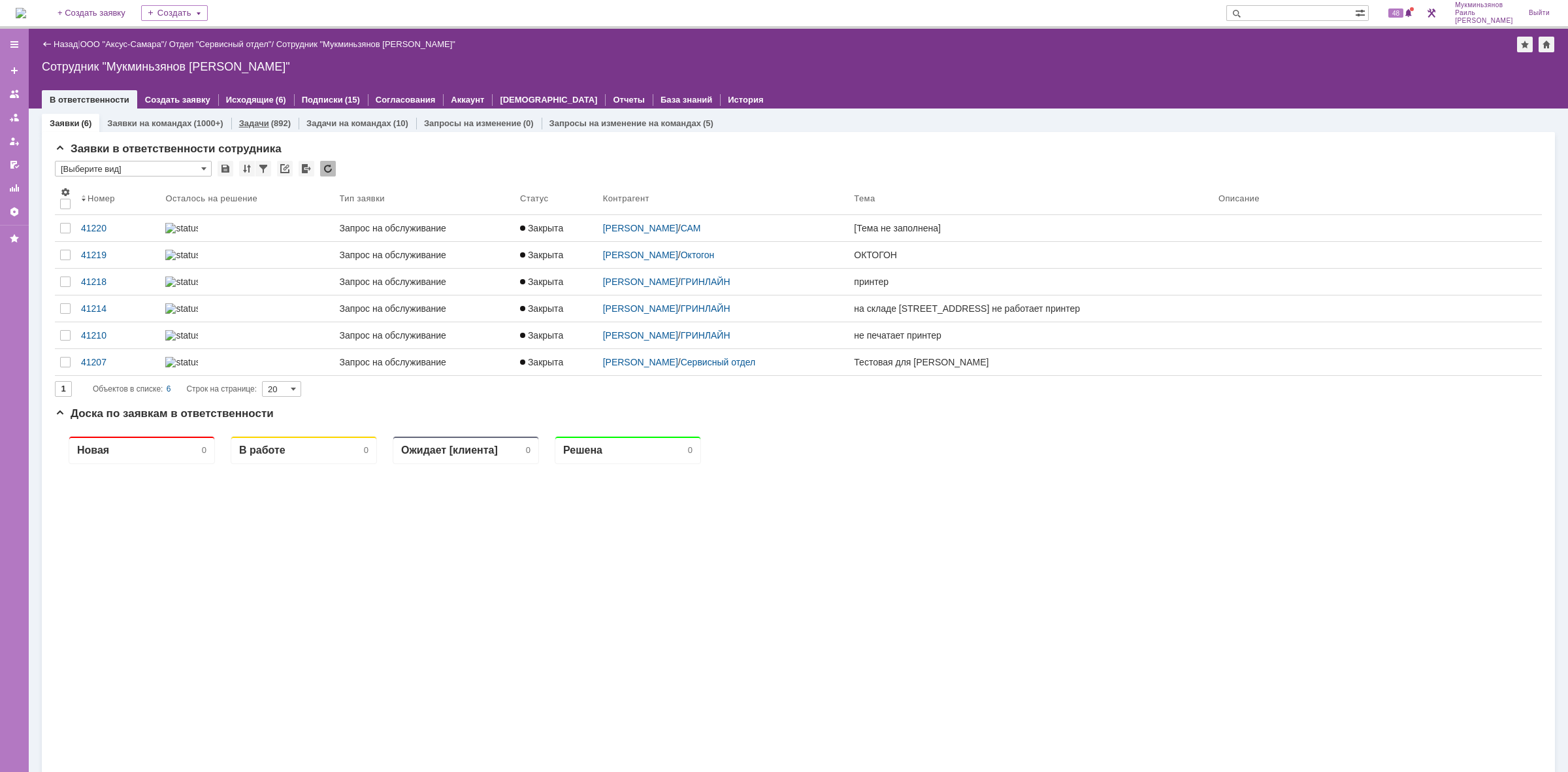
drag, startPoint x: 244, startPoint y: 119, endPoint x: 247, endPoint y: 126, distance: 7.6
click at [246, 119] on link "Задачи" at bounding box center [254, 123] width 30 height 10
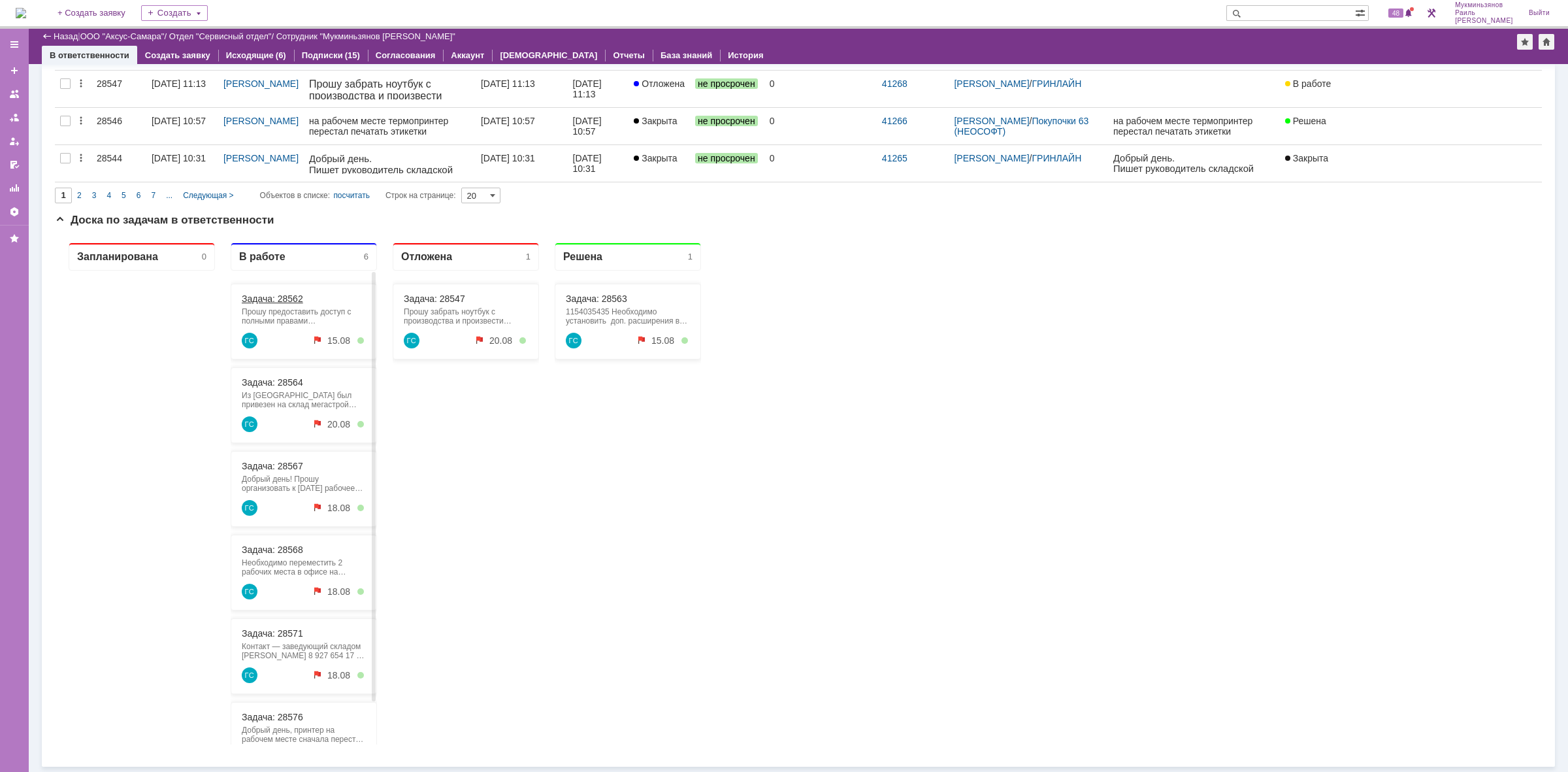
click at [301, 298] on link "Задача: 28562" at bounding box center [272, 298] width 62 height 10
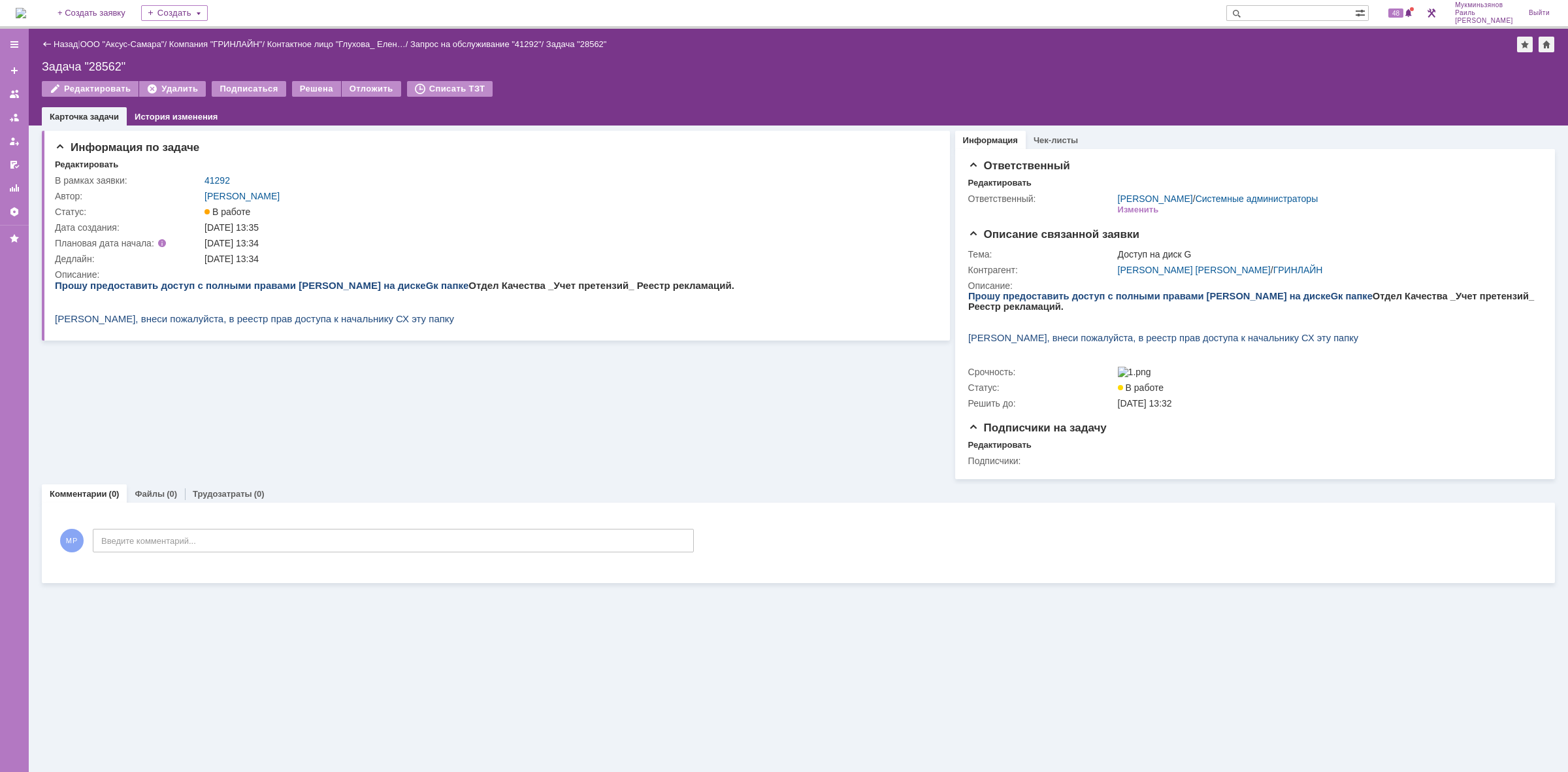
click at [826, 703] on div "Информация по задаче Редактировать В рамках заявки: 41292 Автор: [PERSON_NAME]:…" at bounding box center [798, 449] width 1539 height 646
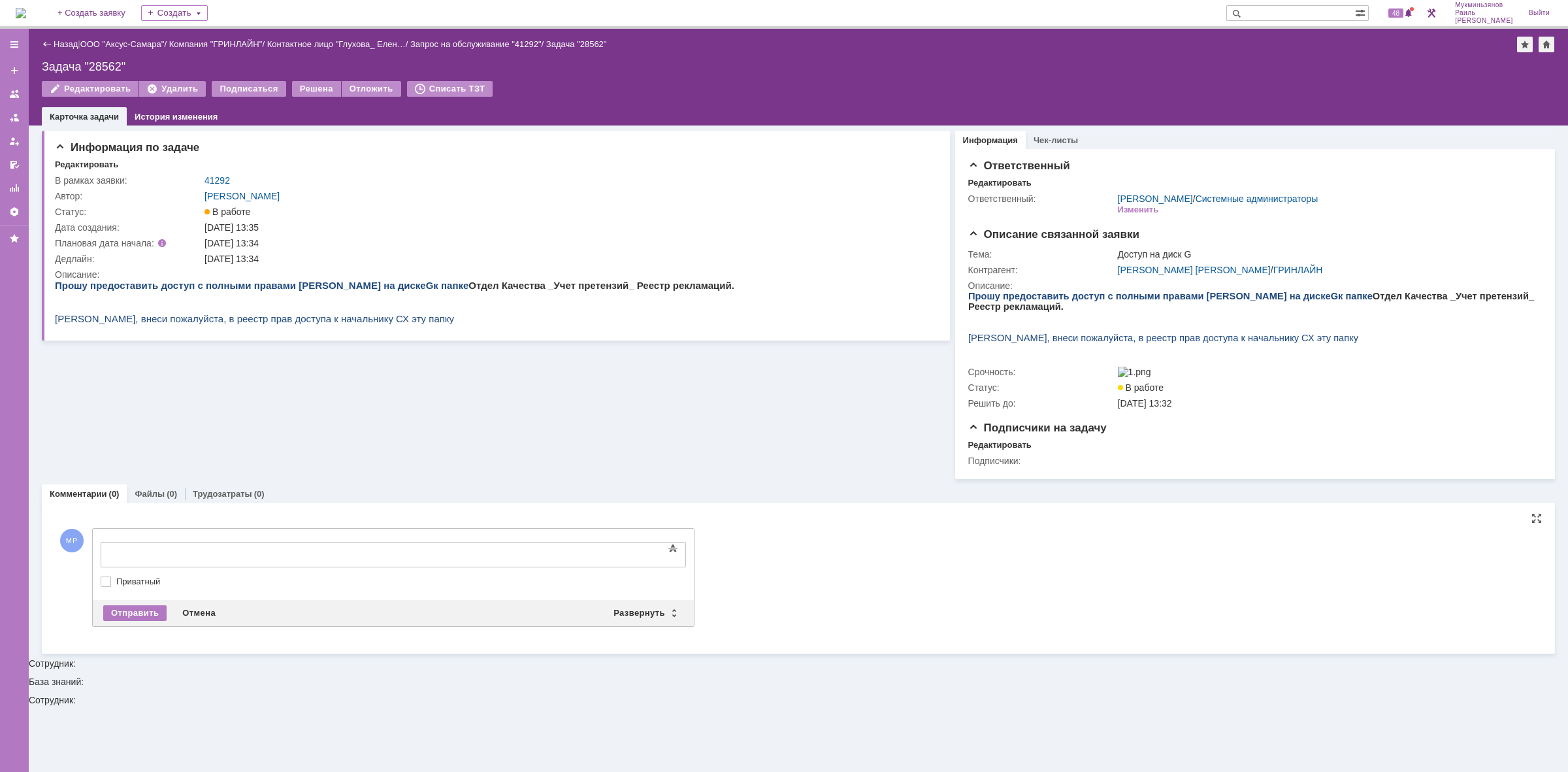
click at [161, 548] on div at bounding box center [208, 552] width 186 height 10
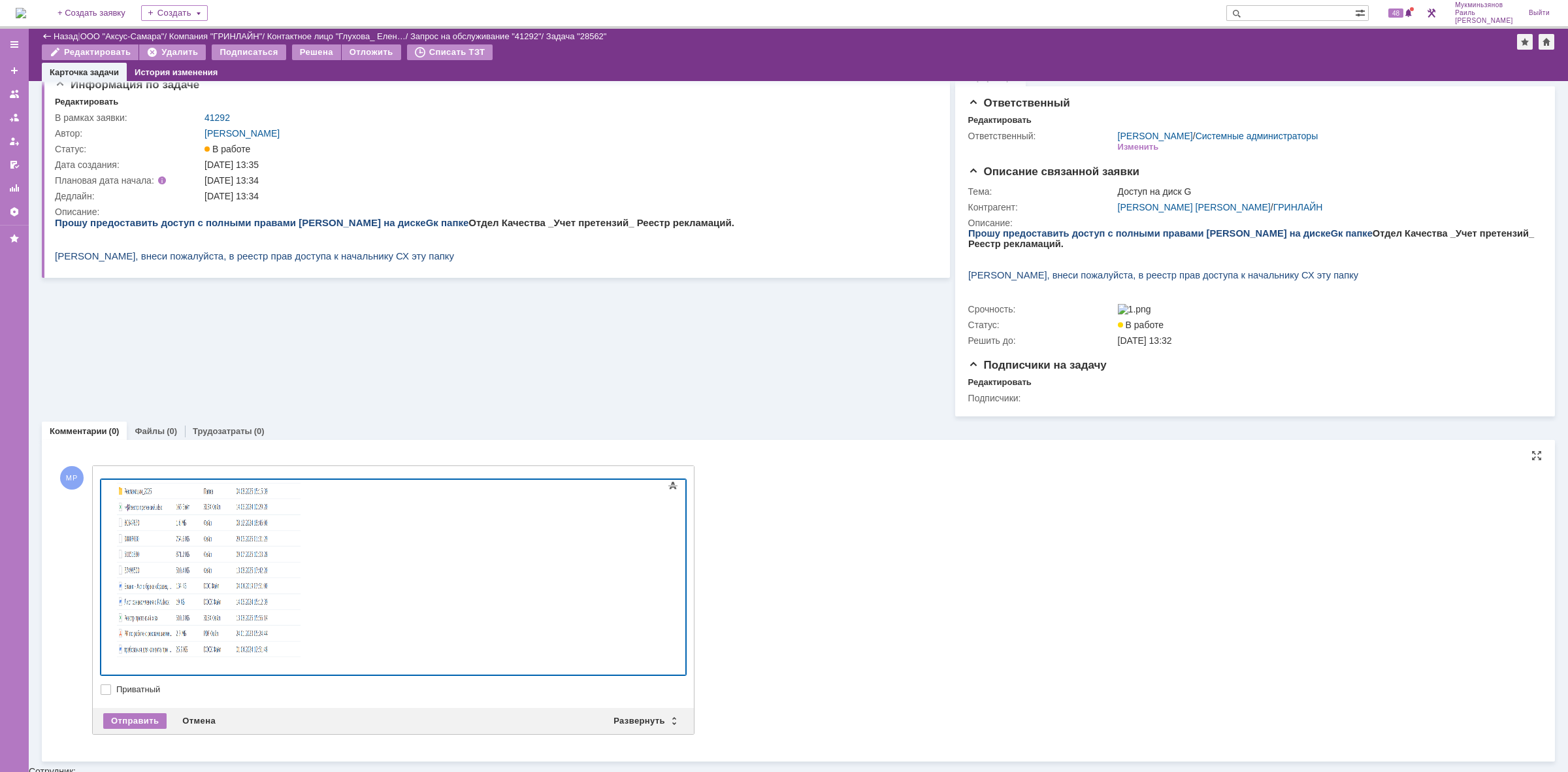
scroll to position [18, 0]
click at [670, 655] on div at bounding box center [393, 578] width 586 height 196
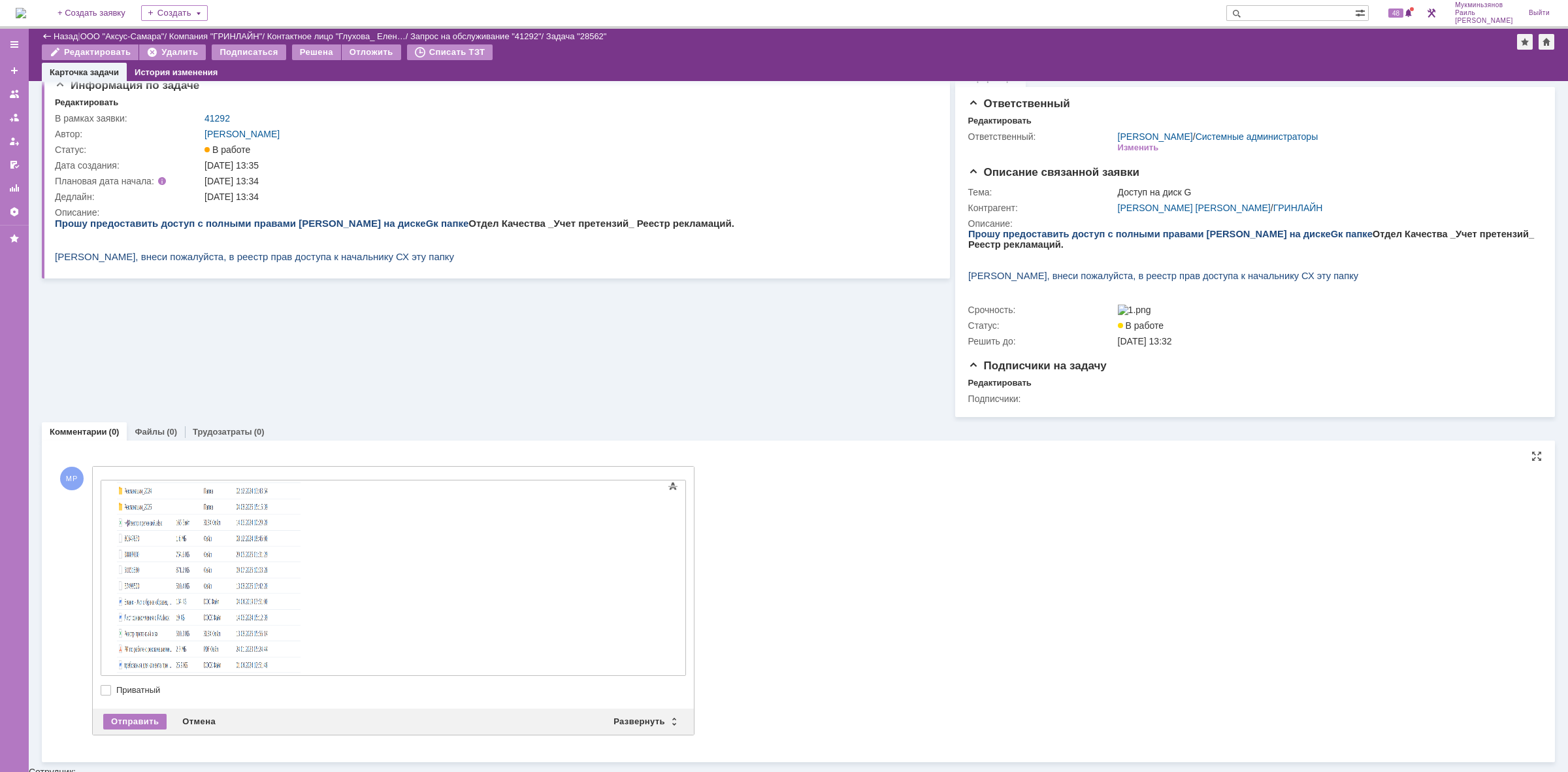
scroll to position [0, 0]
click at [136, 490] on div at bounding box center [208, 624] width 186 height 278
click at [659, 632] on div at bounding box center [393, 578] width 586 height 196
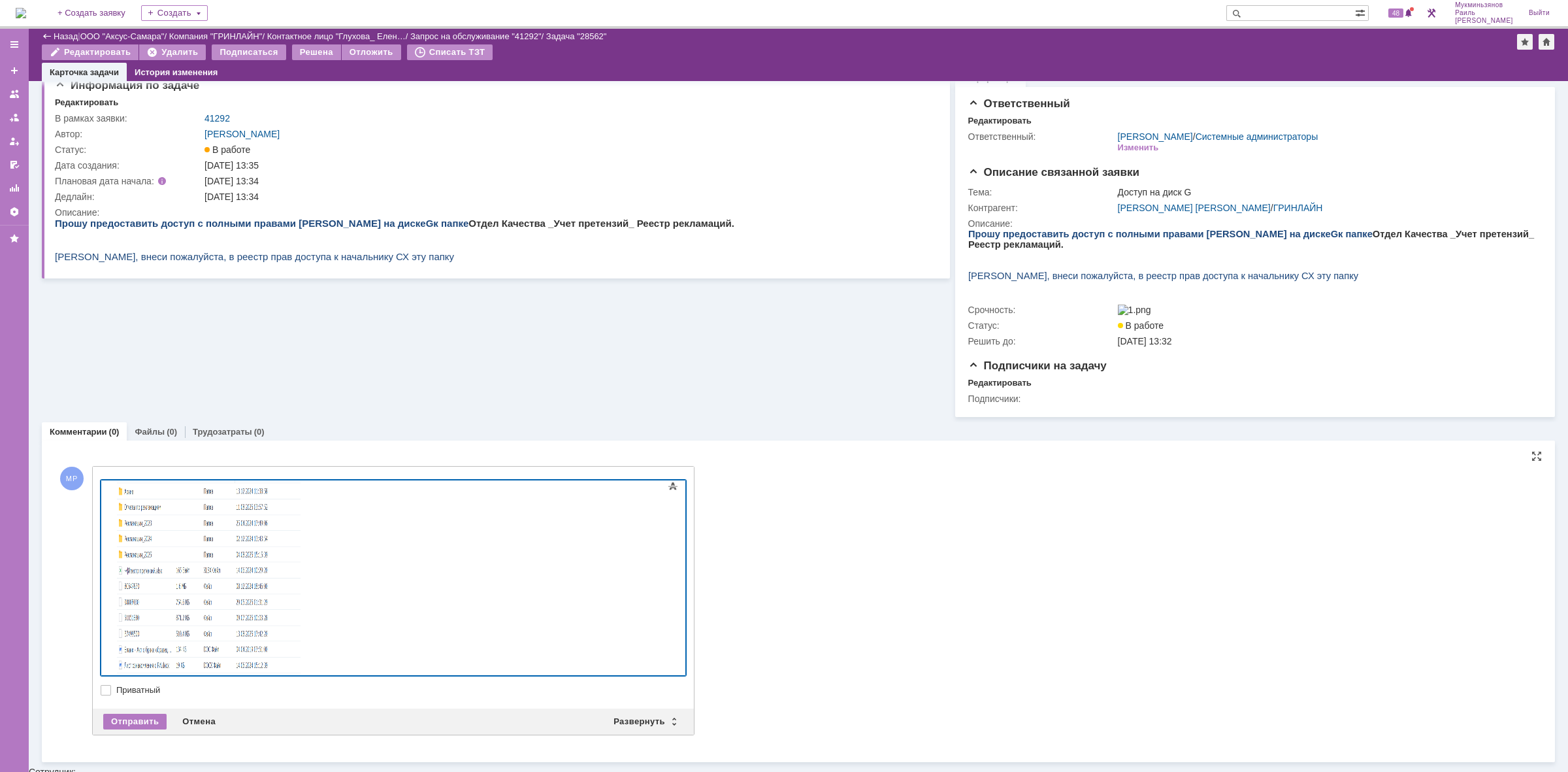
scroll to position [0, 0]
click at [300, 490] on div "Папка выглядит следующим образом:" at bounding box center [208, 624] width 186 height 278
click at [115, 487] on div "Папка выглядит следующим образом:" at bounding box center [208, 624] width 186 height 278
drag, startPoint x: 115, startPoint y: 487, endPoint x: 252, endPoint y: 963, distance: 495.3
click at [115, 487] on div "Папка выглядит следующим образом:" at bounding box center [208, 630] width 186 height 289
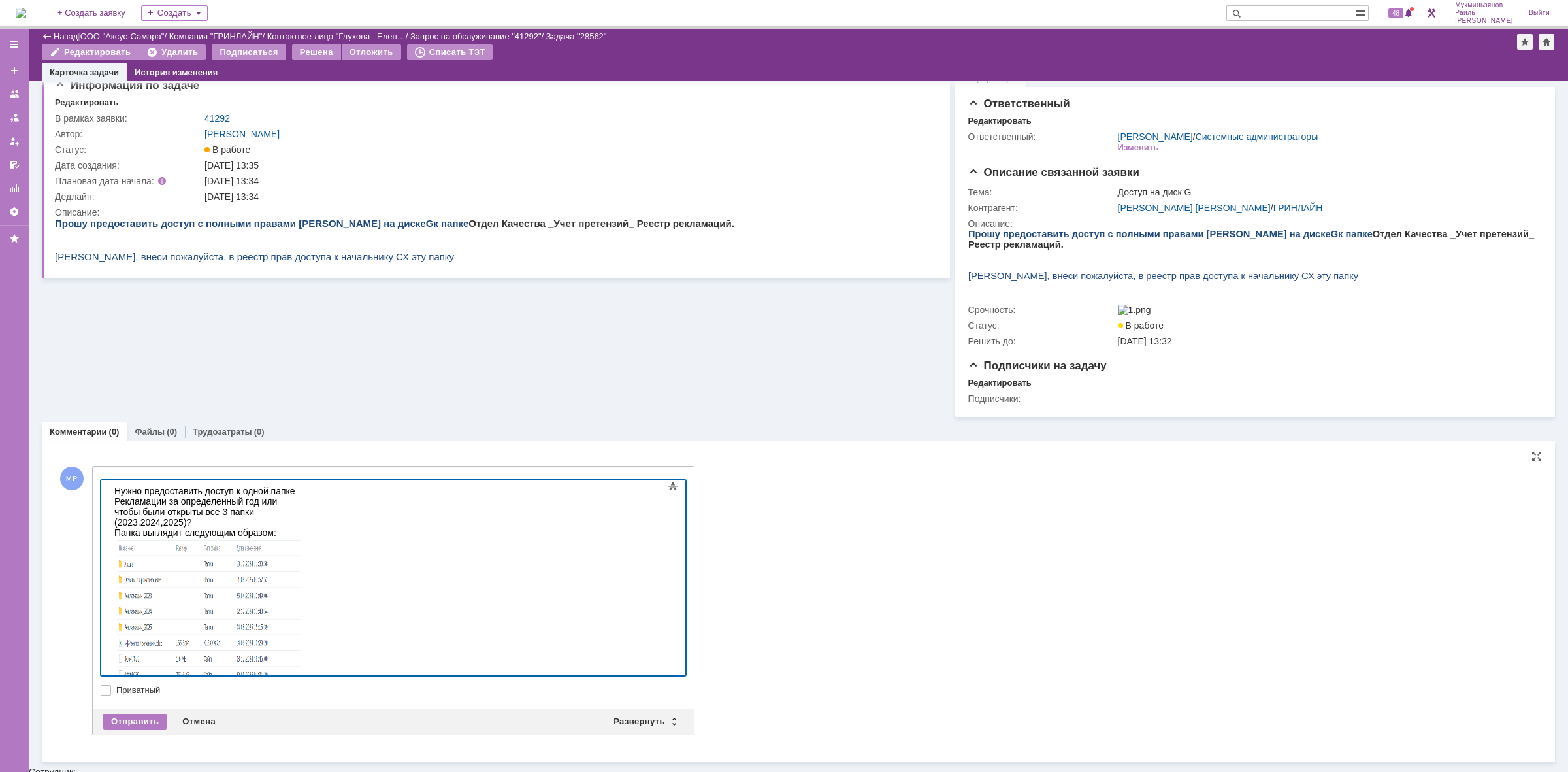
click at [272, 507] on div "Нужно предоставить доступ к одной папке Рекламации за определенный год или чтоб…" at bounding box center [208, 646] width 186 height 321
click at [300, 506] on div "Нужно предоставить доступ к одной папке Рекламации за определенный год или чтоб…" at bounding box center [208, 651] width 186 height 331
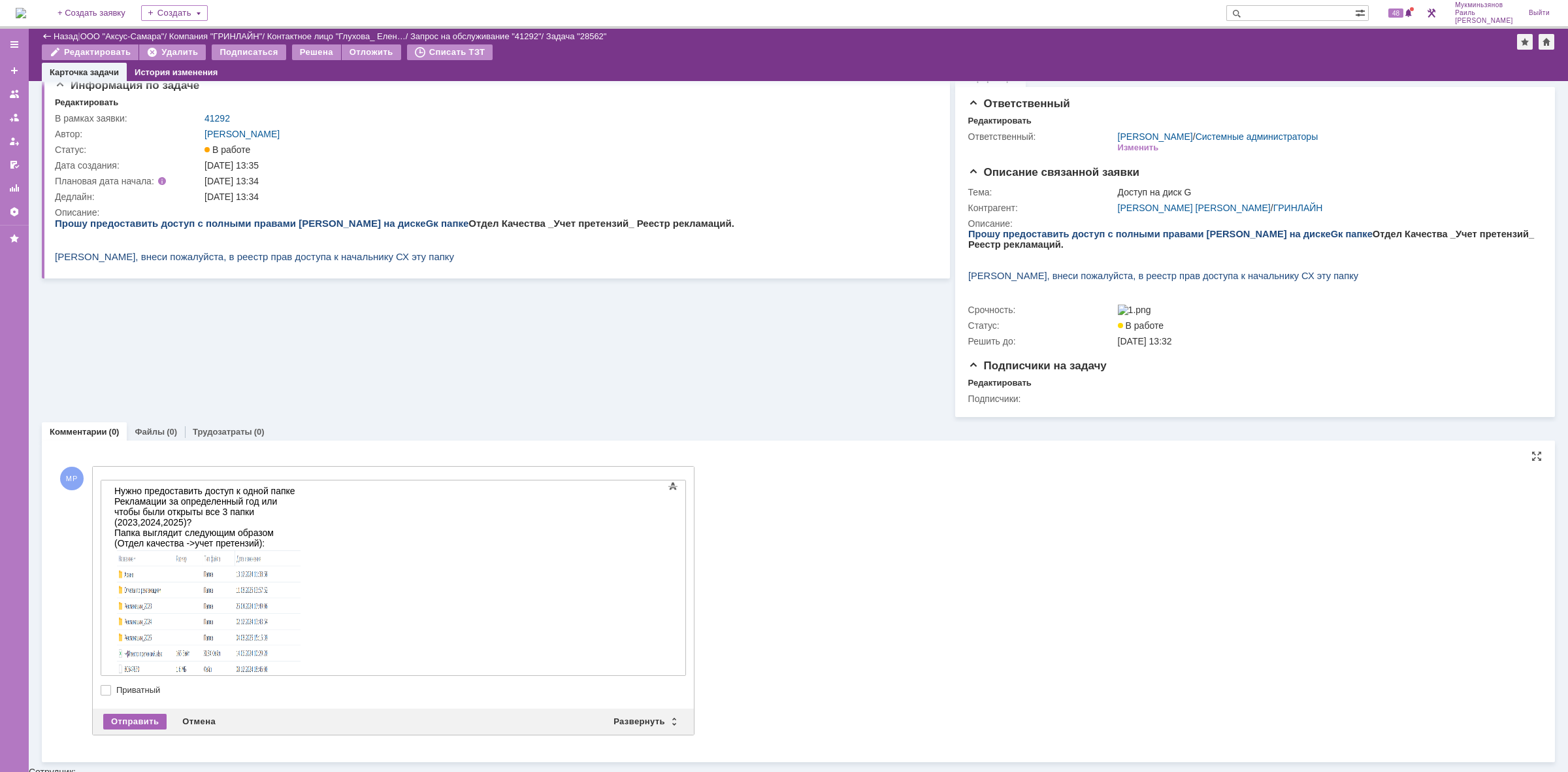
click at [129, 727] on div "Отправить" at bounding box center [135, 721] width 63 height 16
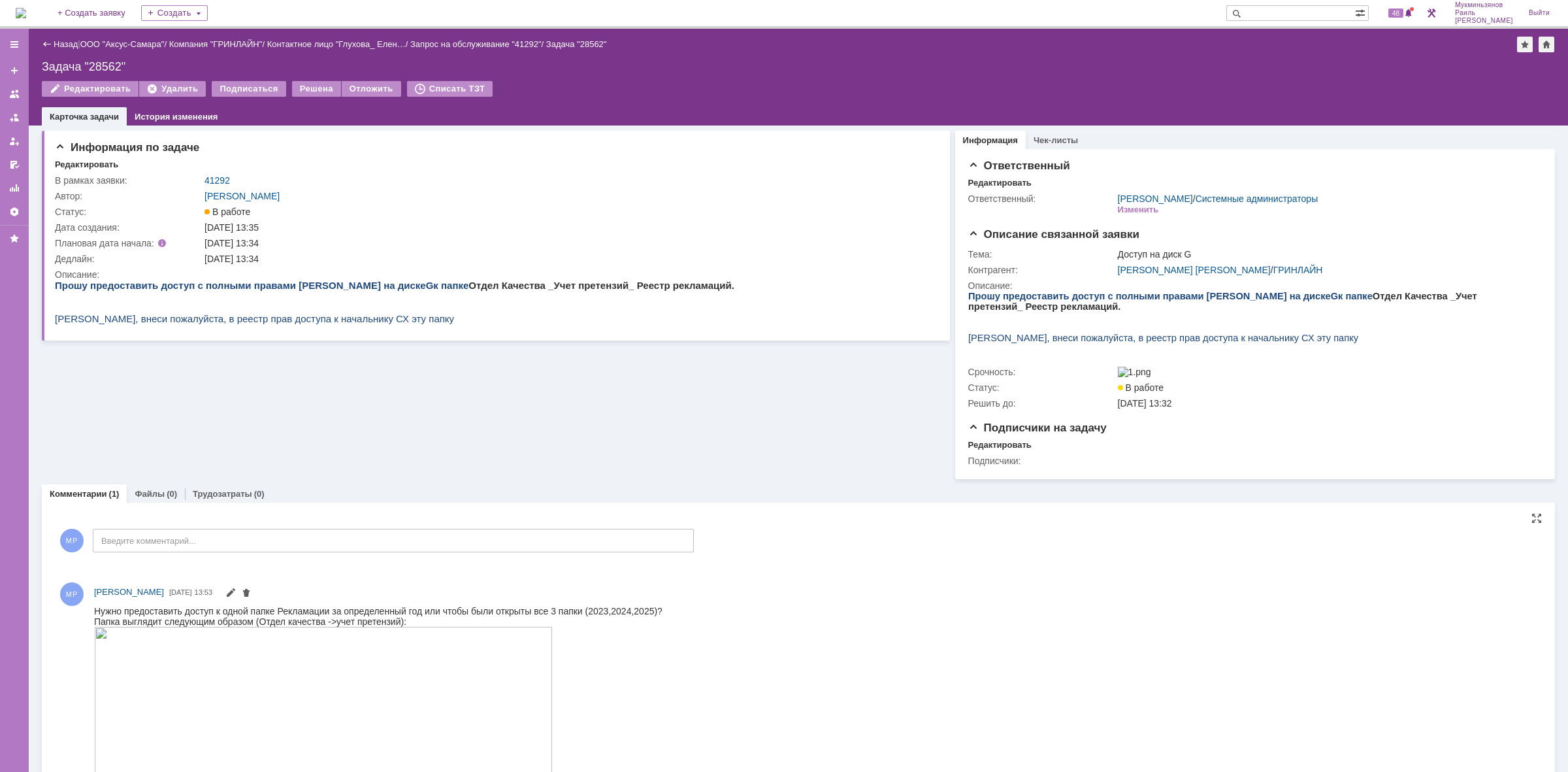
click at [26, 13] on img at bounding box center [21, 13] width 10 height 10
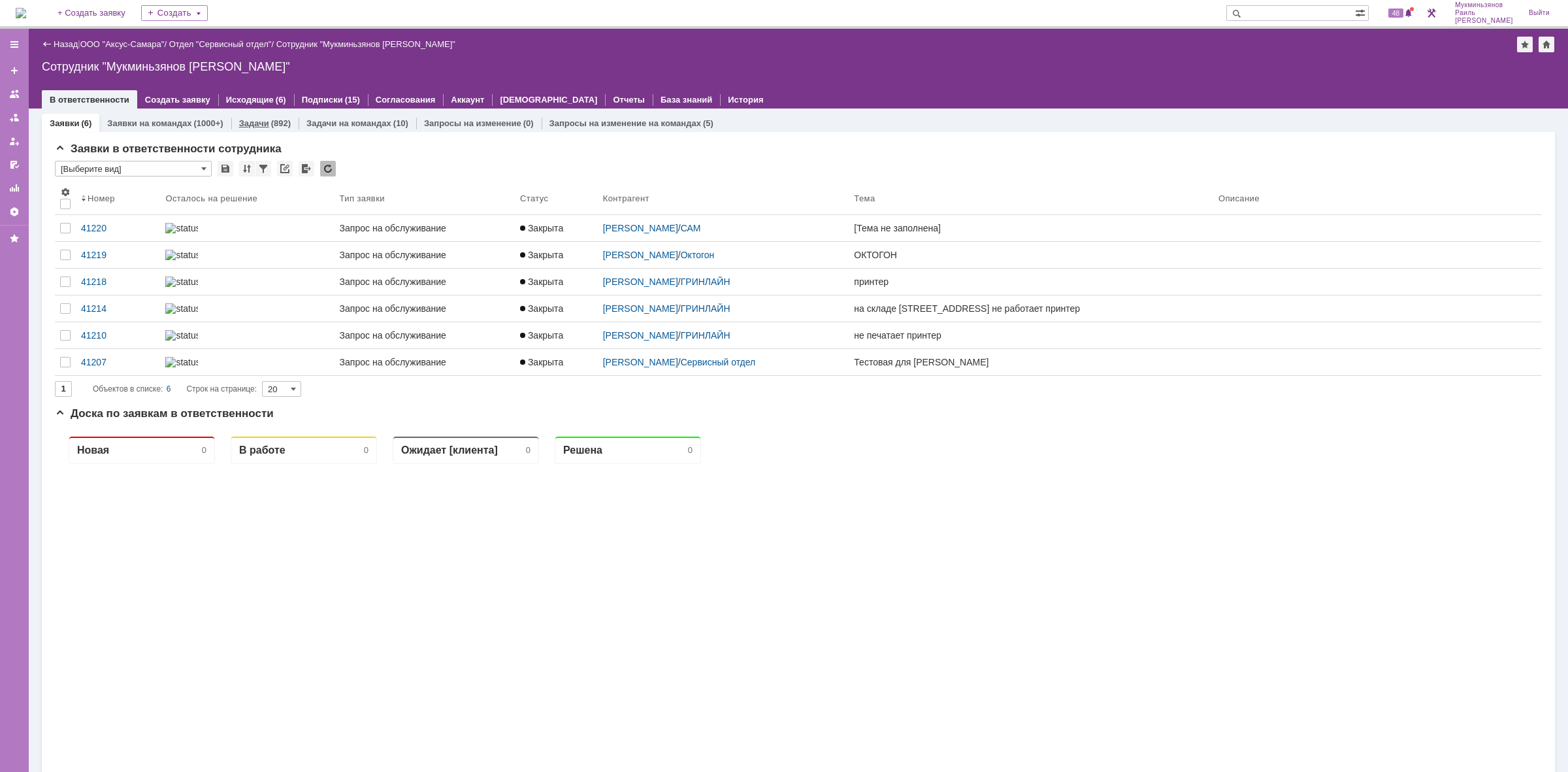
click at [271, 124] on div "(892)" at bounding box center [280, 123] width 19 height 10
